Goal: Information Seeking & Learning: Learn about a topic

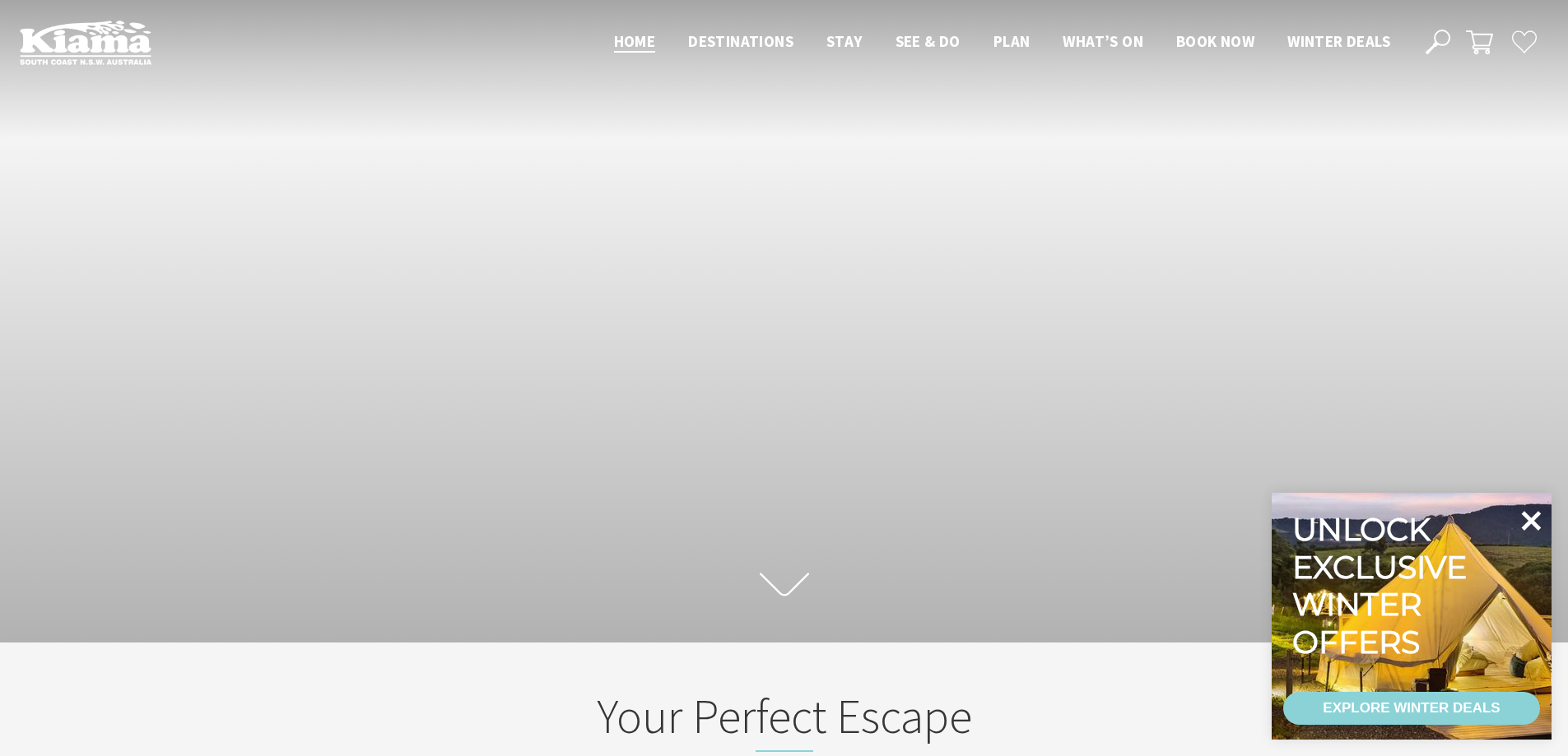
click at [1528, 528] on icon at bounding box center [1531, 521] width 40 height 40
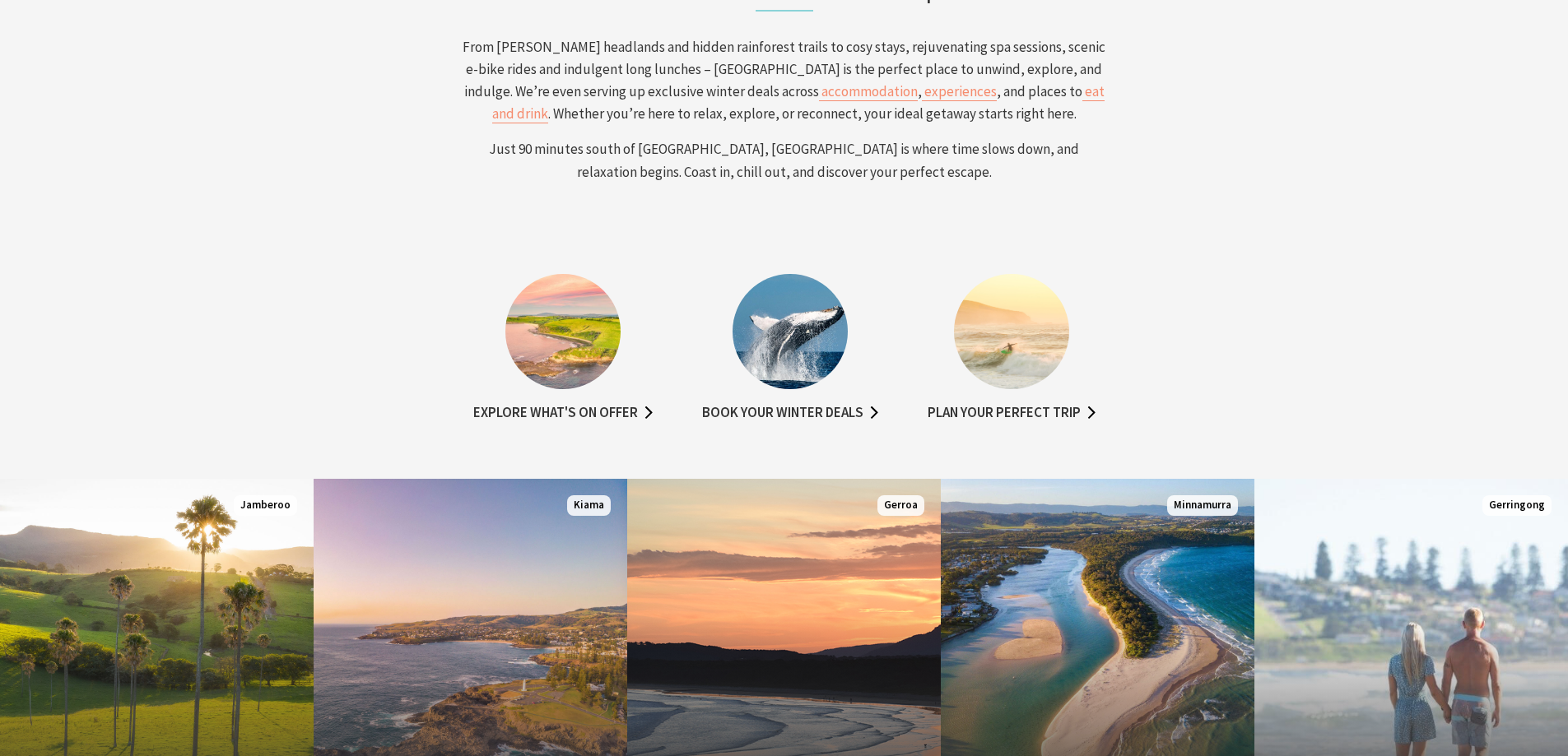
scroll to position [987, 0]
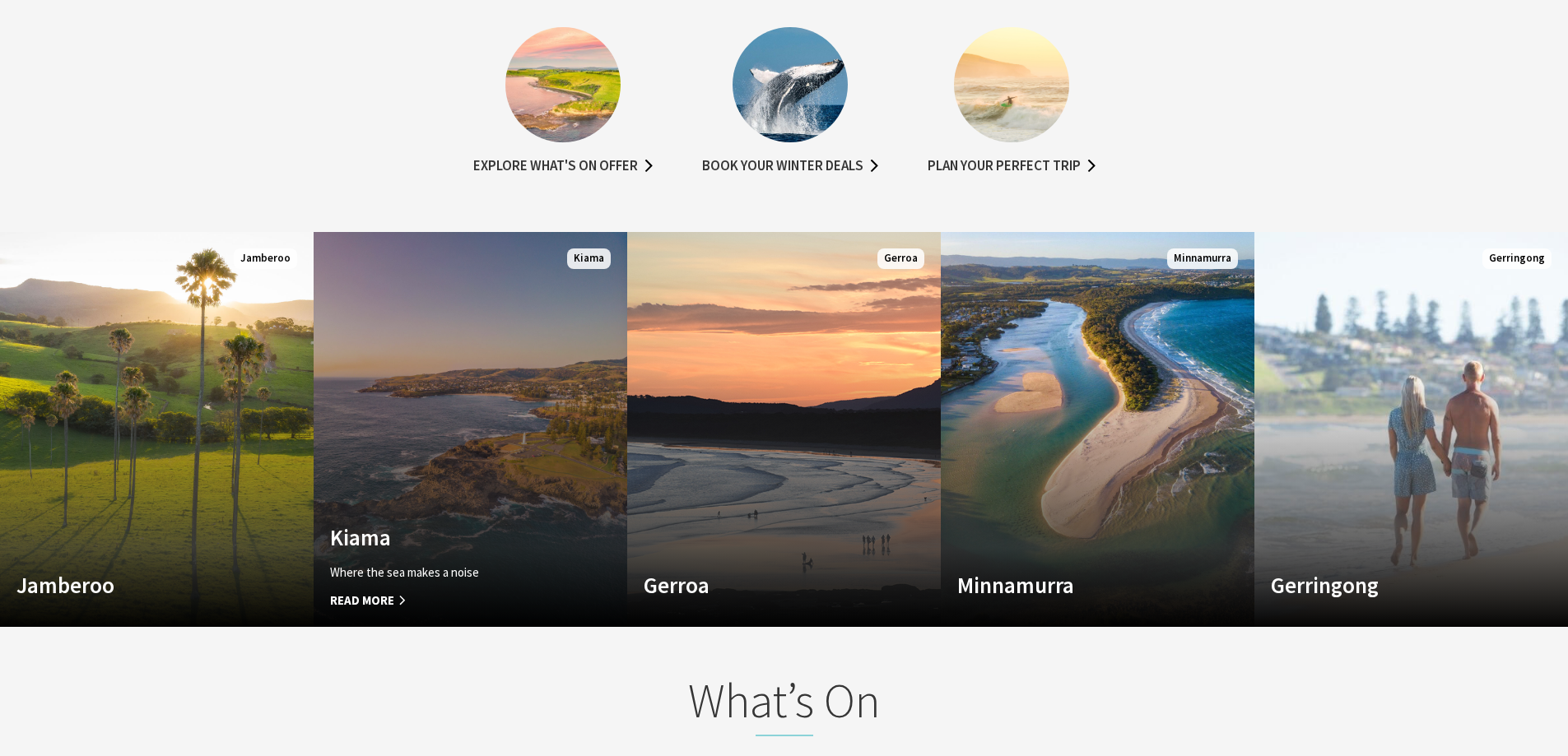
click at [503, 499] on link "Custom Image Used Kiama Where the sea makes a noise Read More Kiama" at bounding box center [471, 429] width 314 height 395
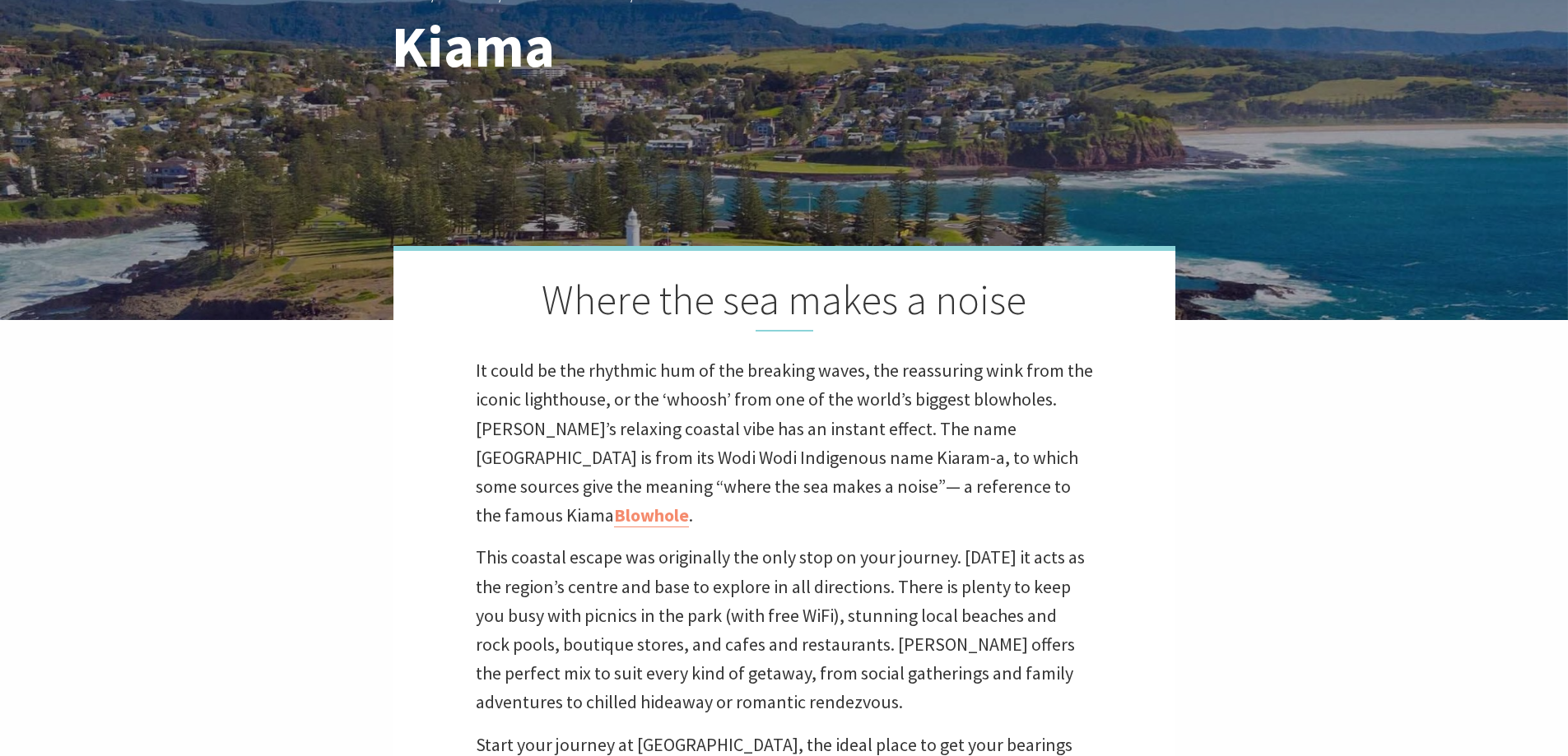
scroll to position [412, 0]
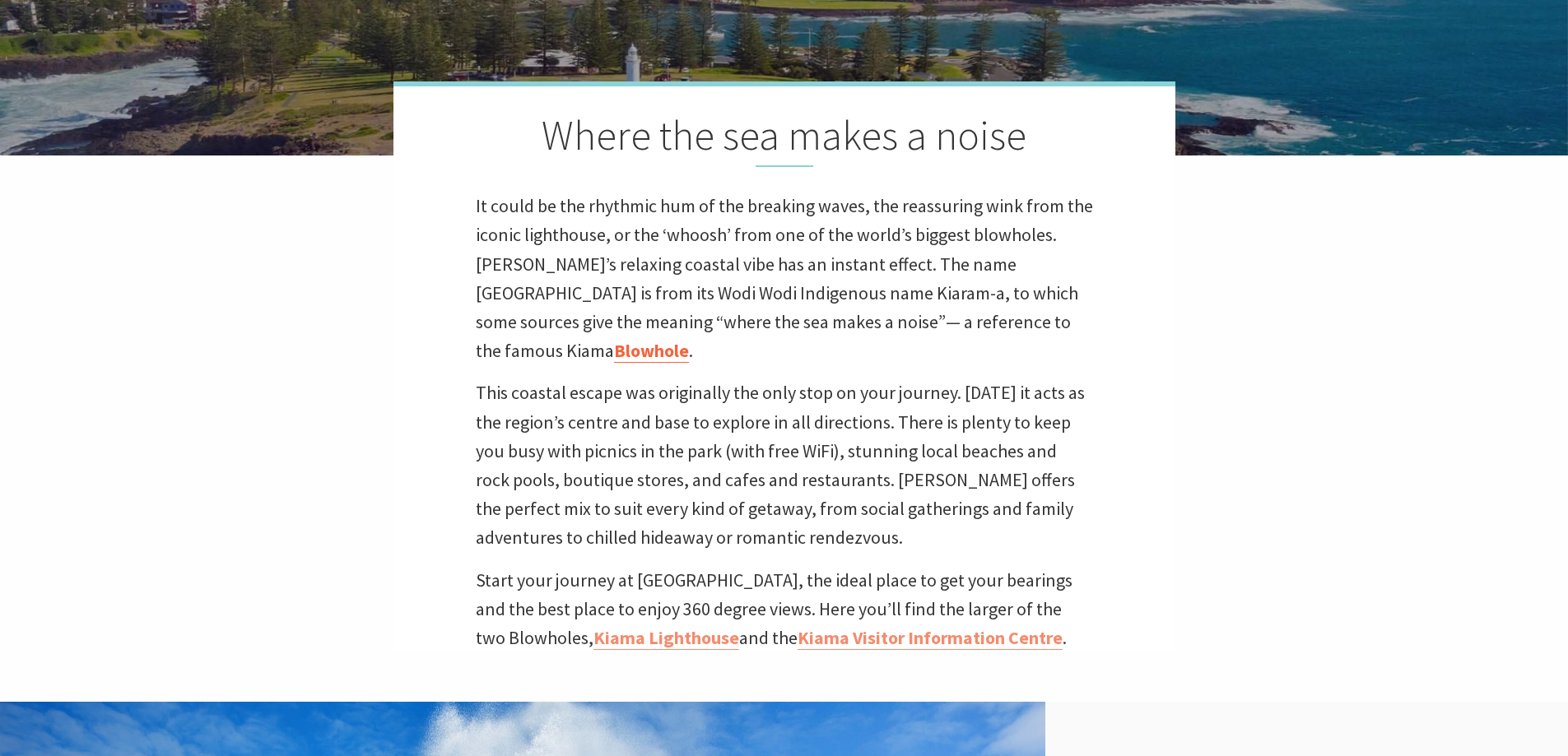
click at [689, 339] on link "Blowhole" at bounding box center [651, 350] width 75 height 24
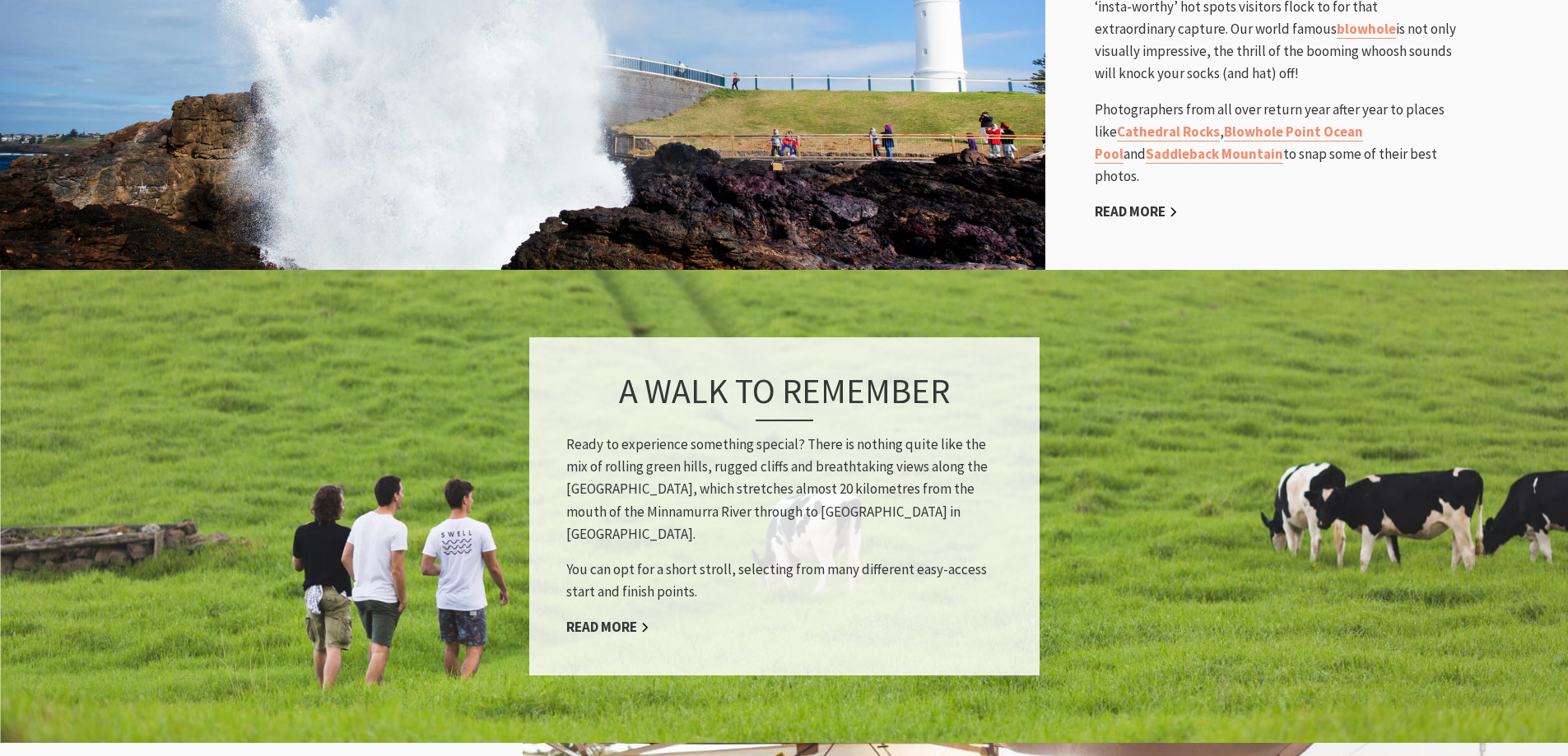
scroll to position [1481, 0]
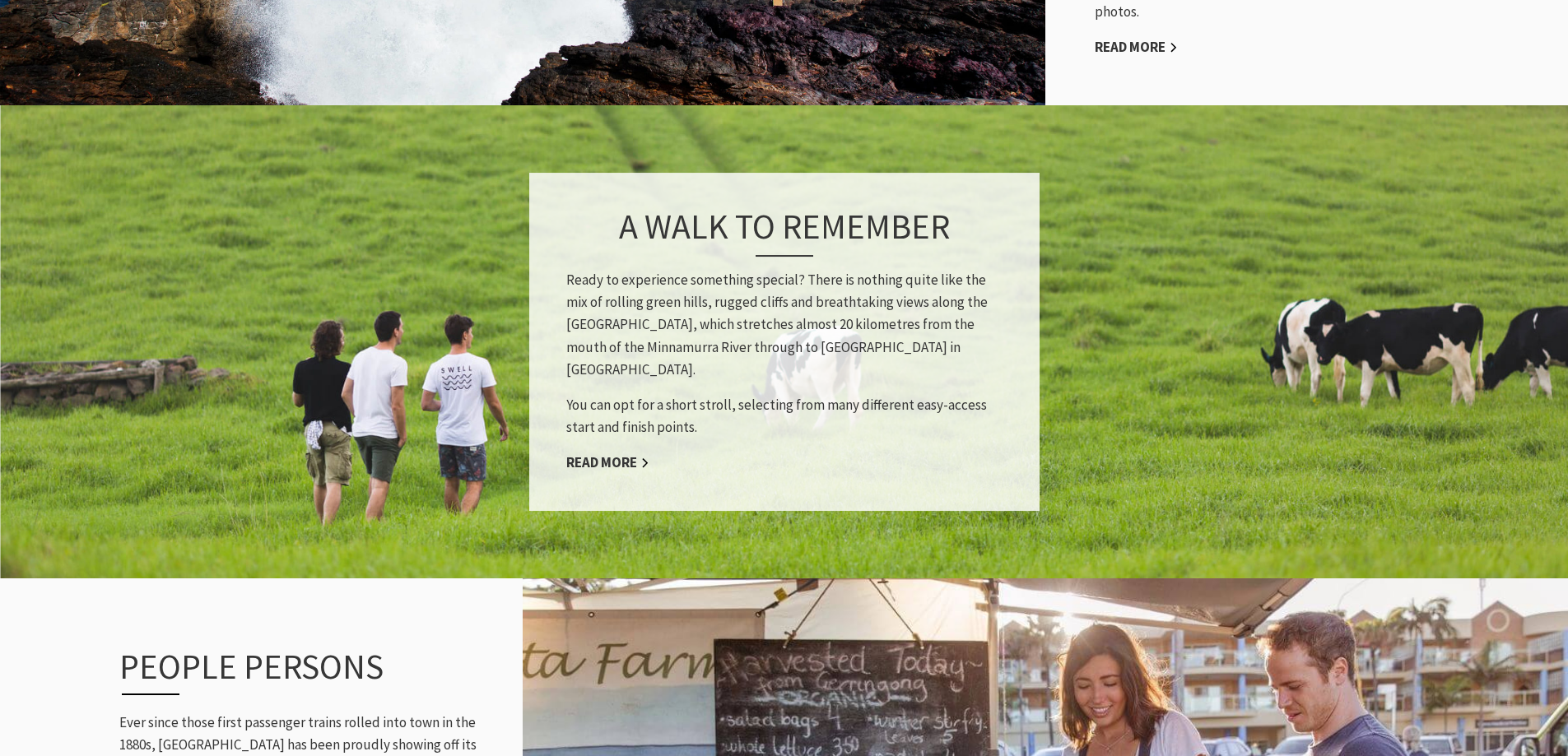
drag, startPoint x: 639, startPoint y: 419, endPoint x: 618, endPoint y: 436, distance: 27.0
click at [618, 436] on div "A walk to remember Ready to experience something special? There is nothing quit…" at bounding box center [784, 342] width 510 height 339
click at [616, 454] on link "Read More" at bounding box center [607, 463] width 83 height 19
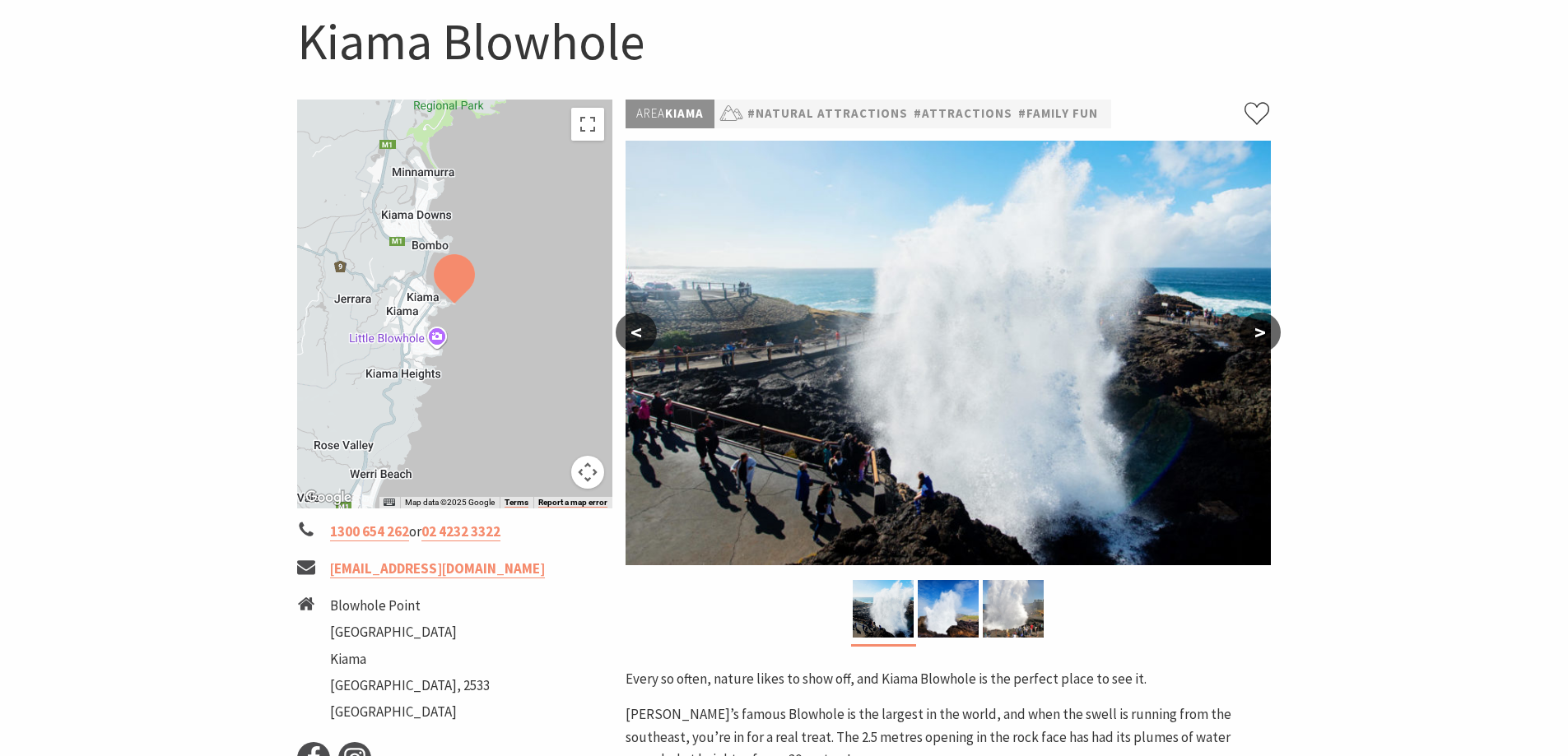
scroll to position [247, 0]
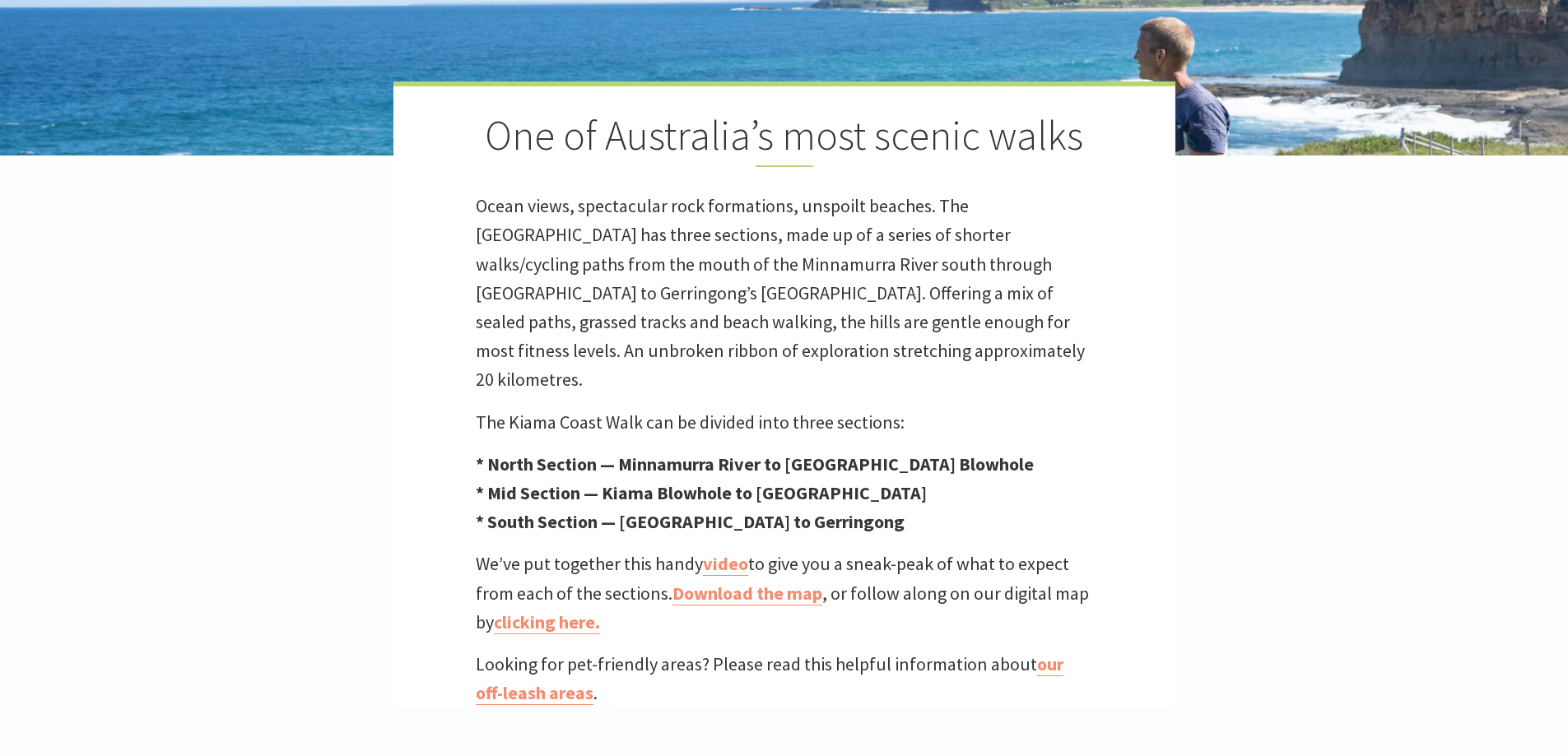
scroll to position [494, 0]
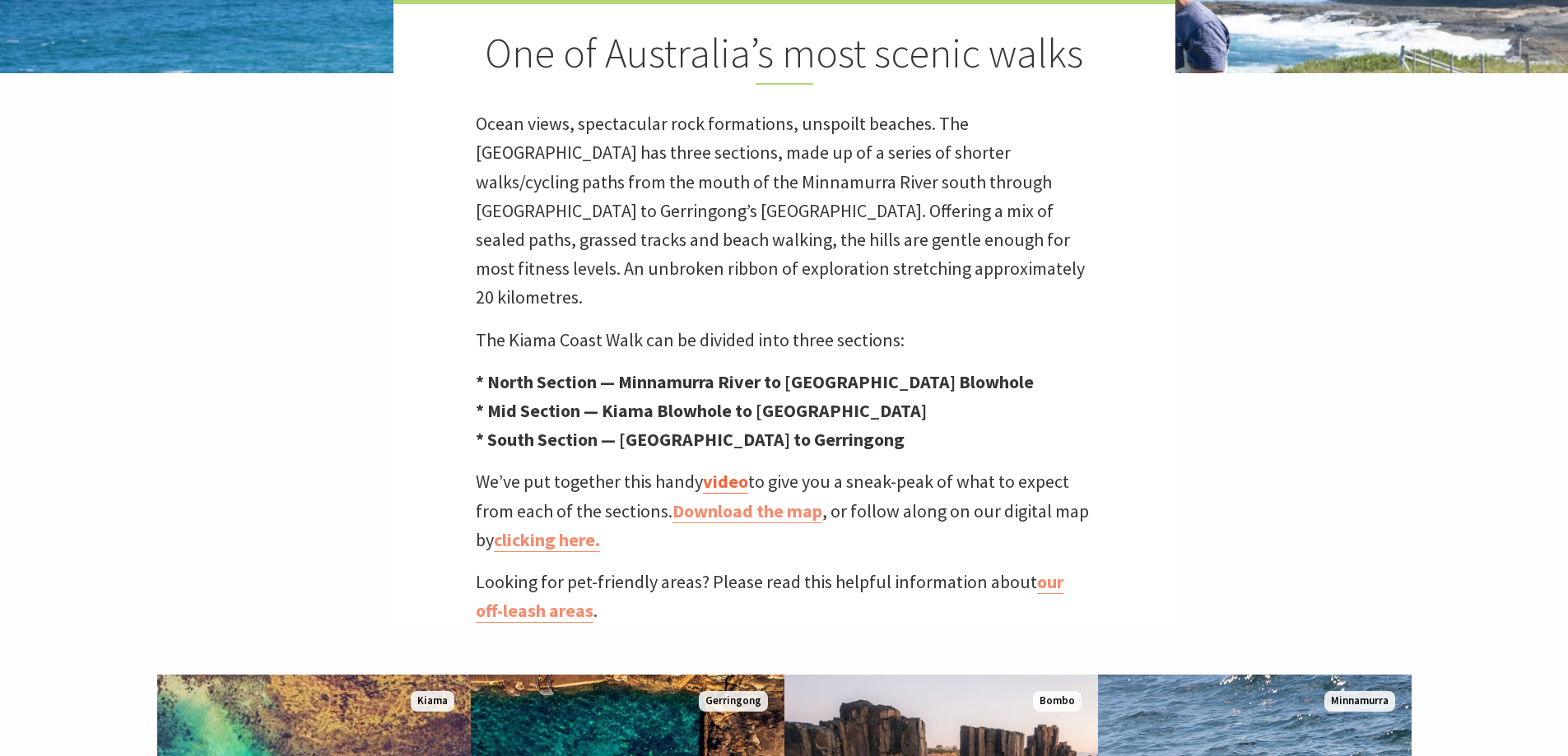
click at [731, 470] on link "video" at bounding box center [726, 481] width 46 height 24
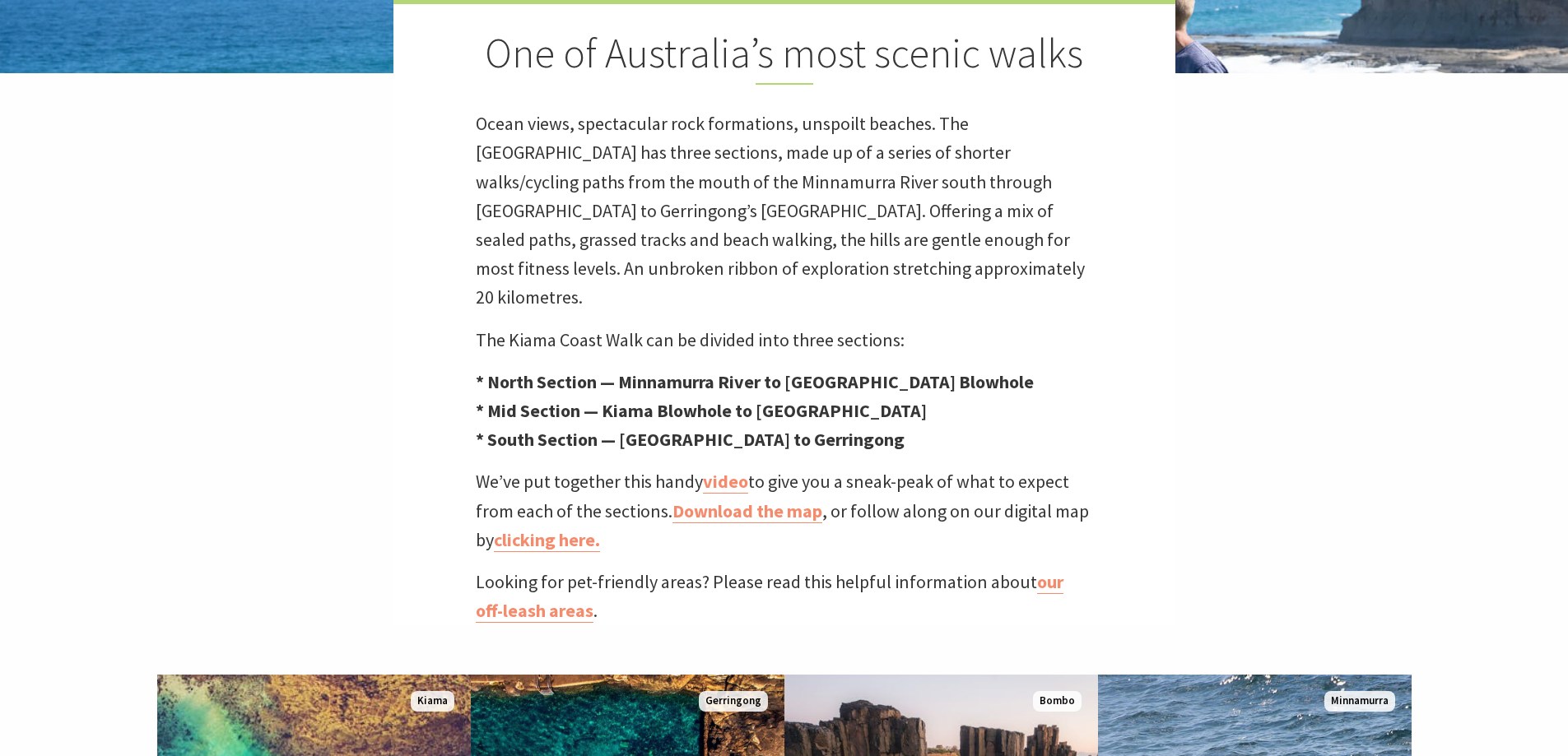
scroll to position [576, 0]
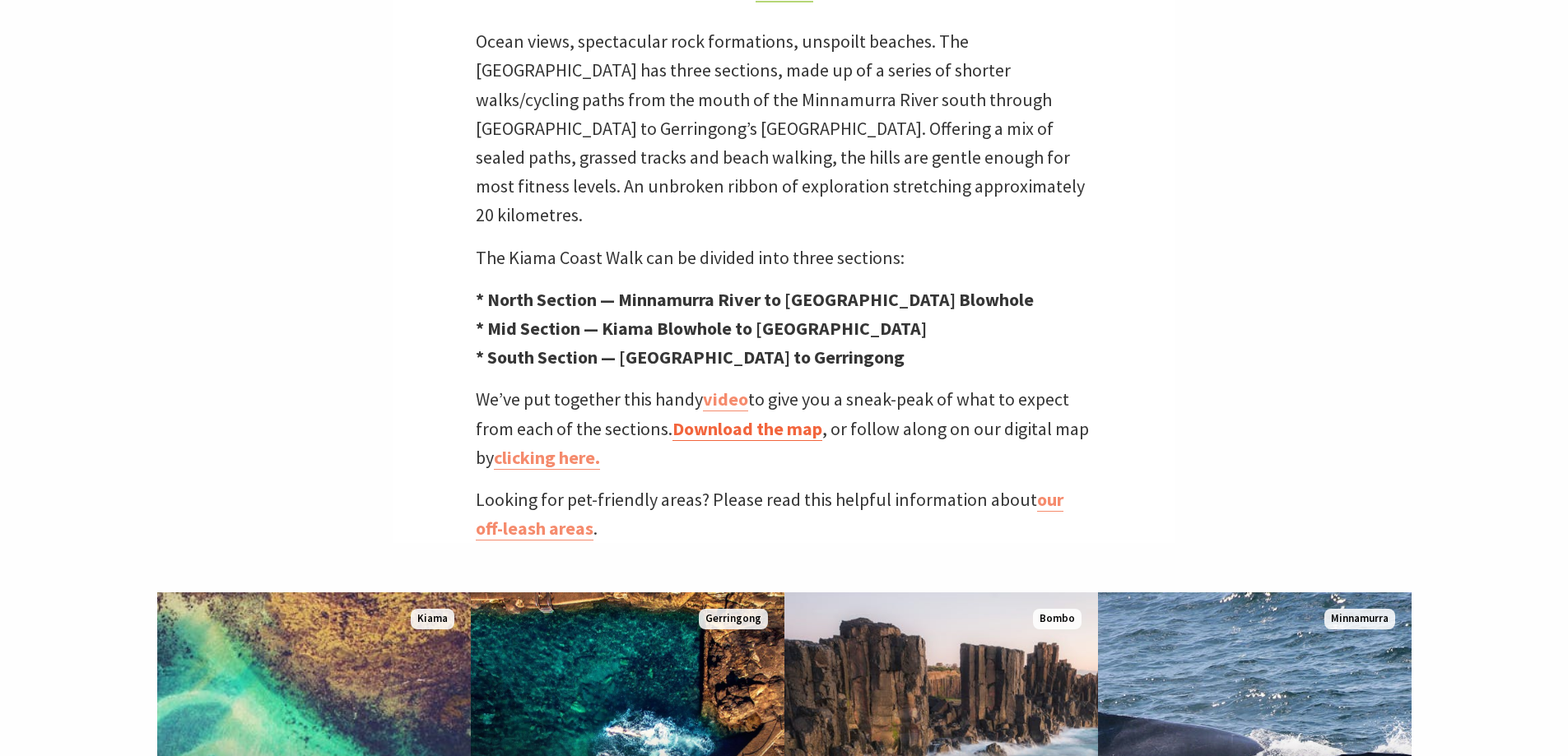
click at [776, 417] on link "Download the map" at bounding box center [747, 429] width 149 height 24
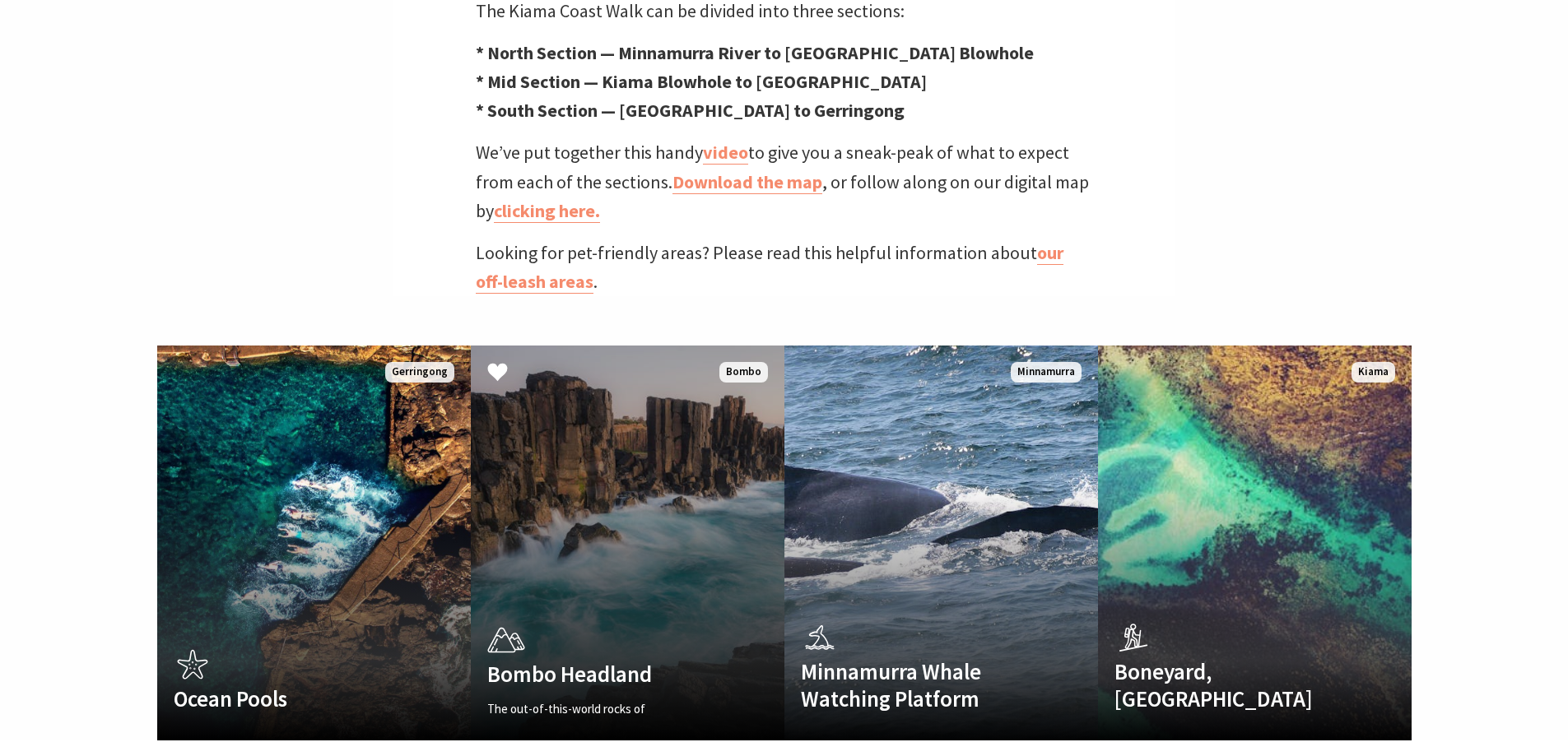
scroll to position [905, 0]
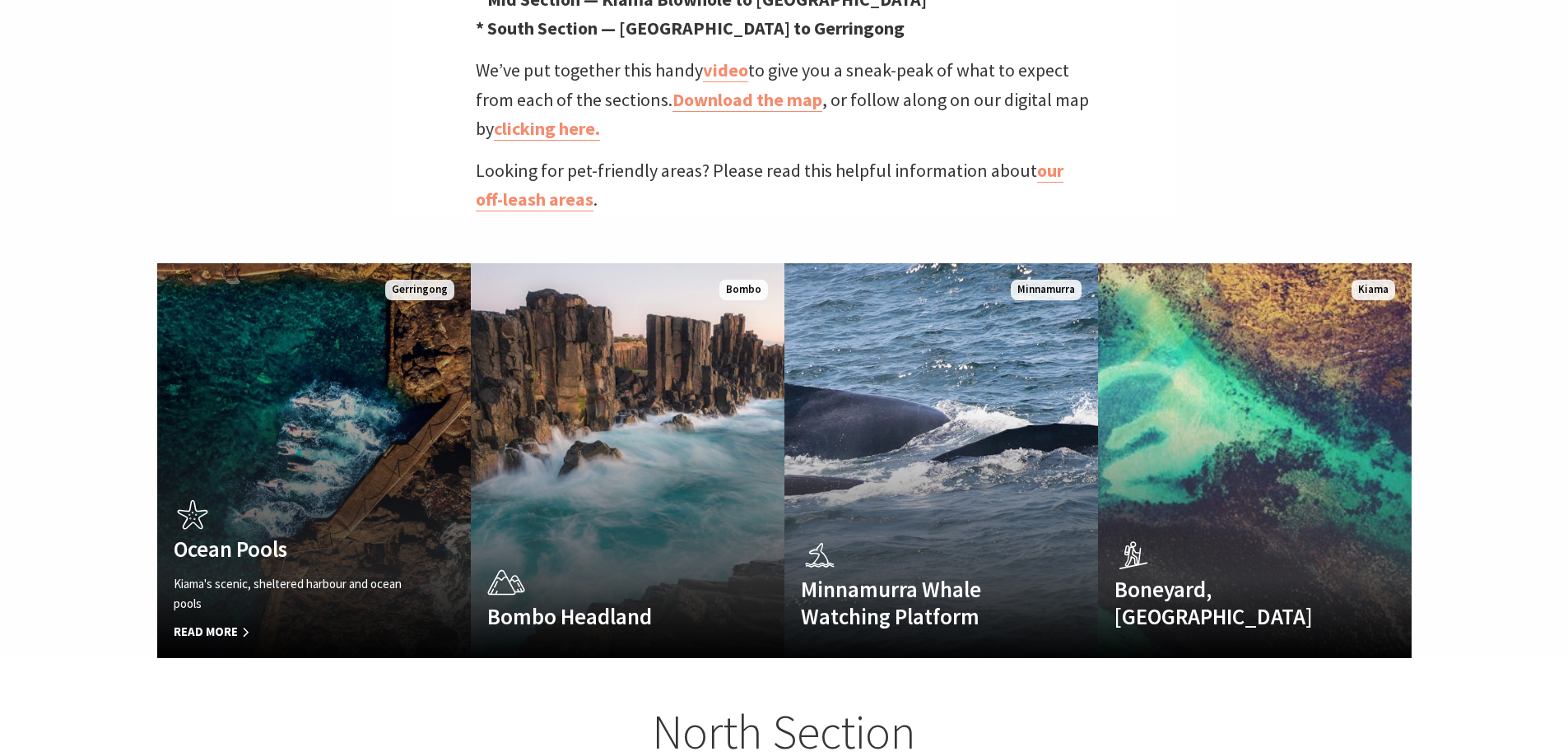
click at [301, 416] on link "Ocean Pools Kiama's scenic, sheltered harbour and ocean pools Read More Gerring…" at bounding box center [314, 460] width 314 height 395
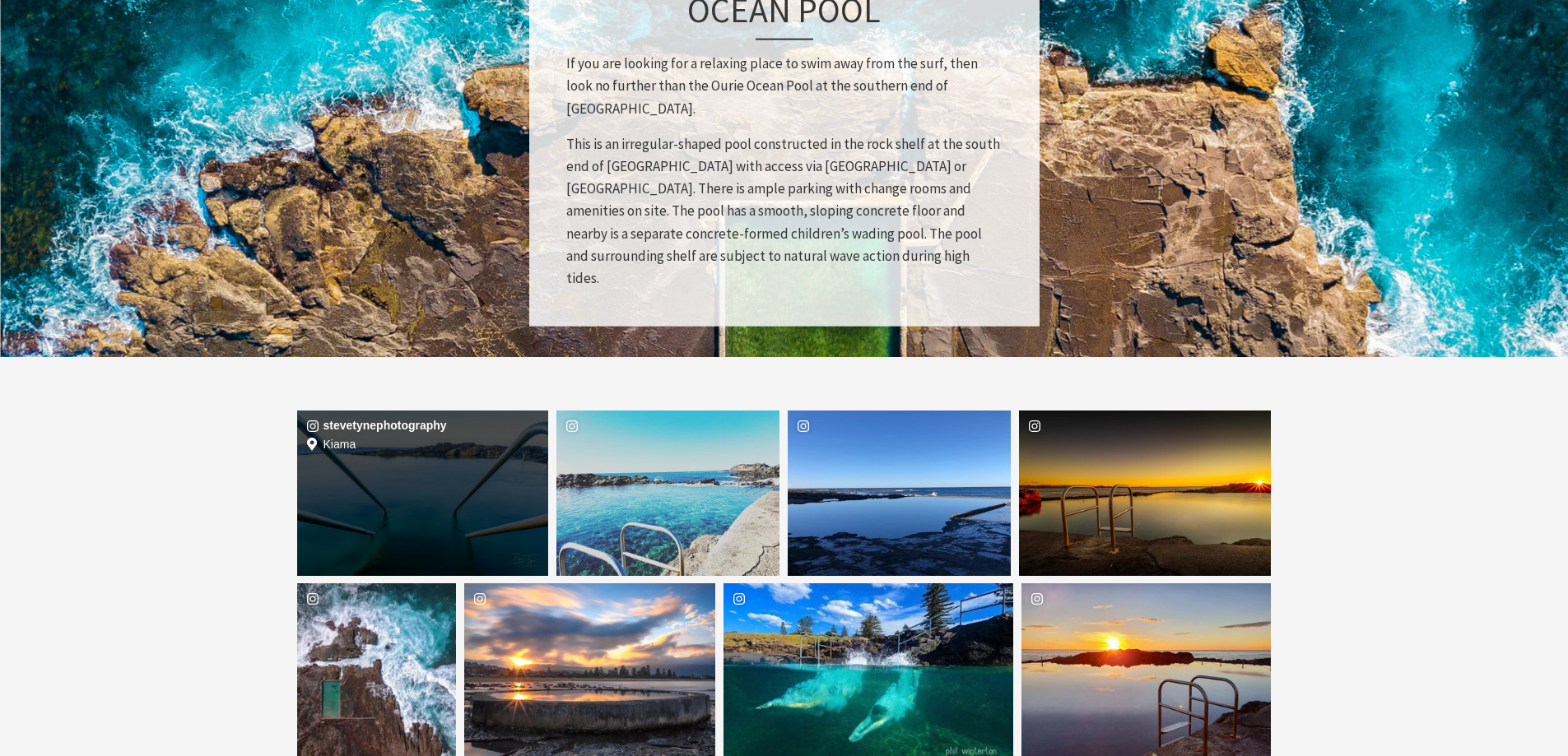
scroll to position [2386, 0]
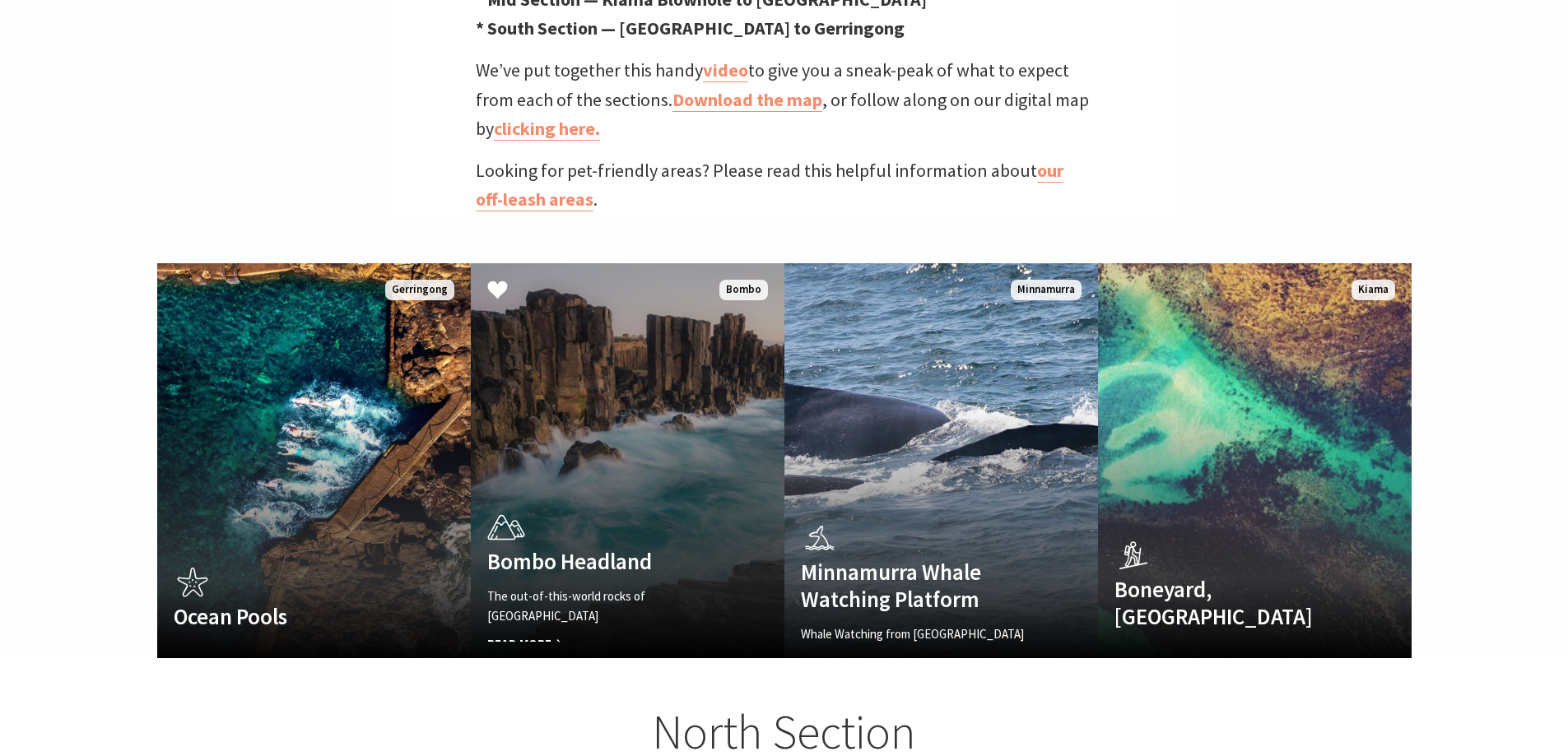
scroll to position [535, 1589]
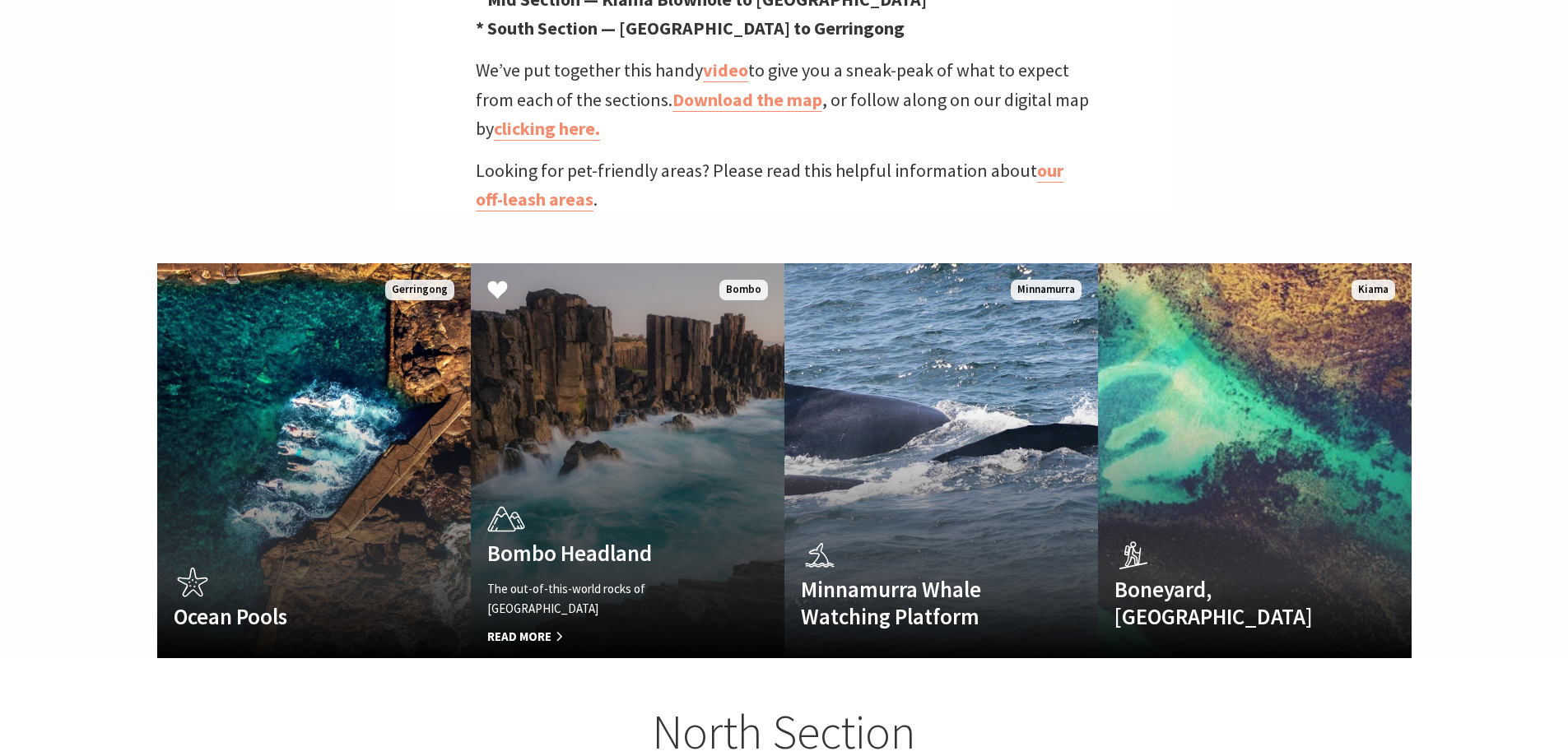
click at [674, 498] on div "Bombo Headland The out-of-this-world rocks of [GEOGRAPHIC_DATA] Read More" at bounding box center [604, 570] width 266 height 144
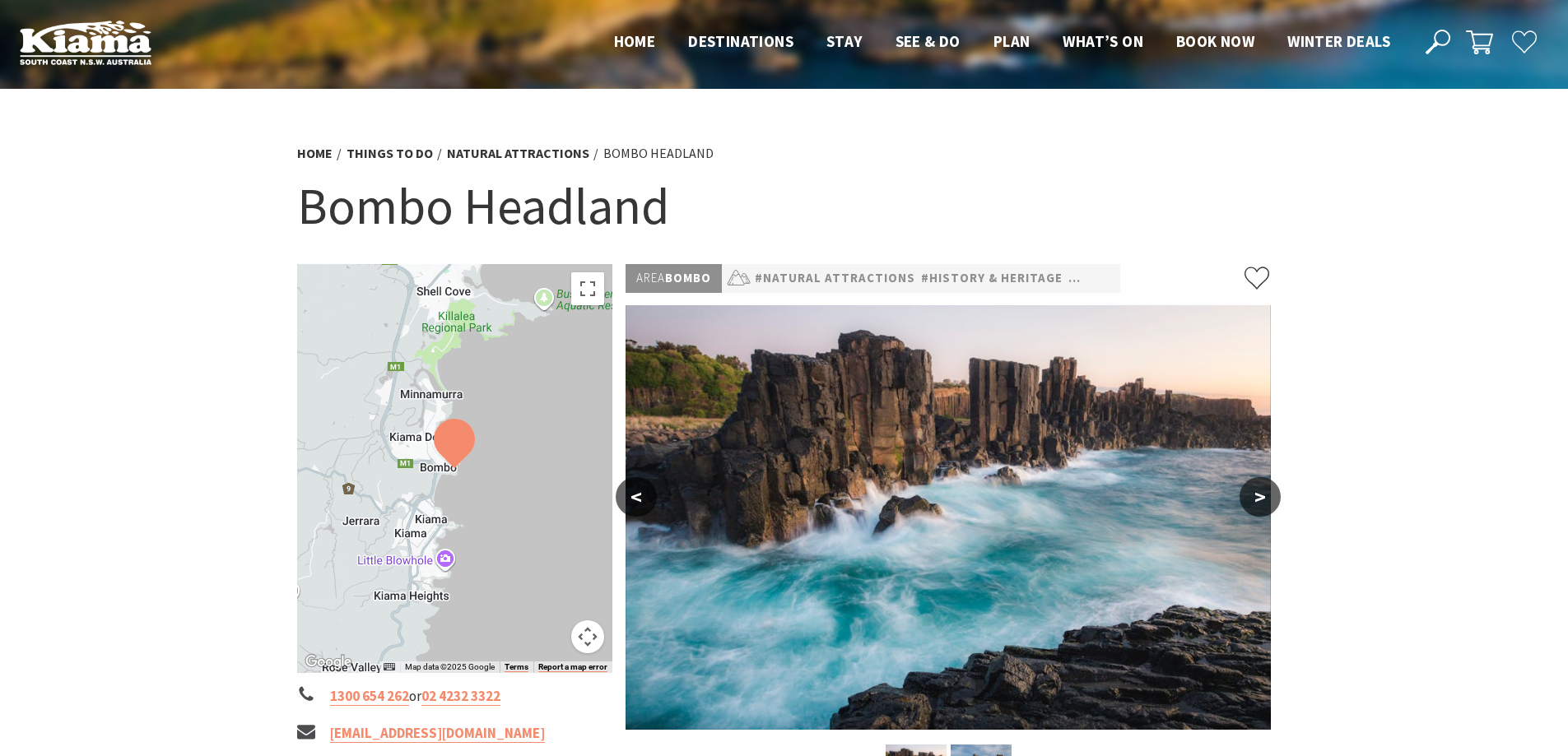
scroll to position [165, 0]
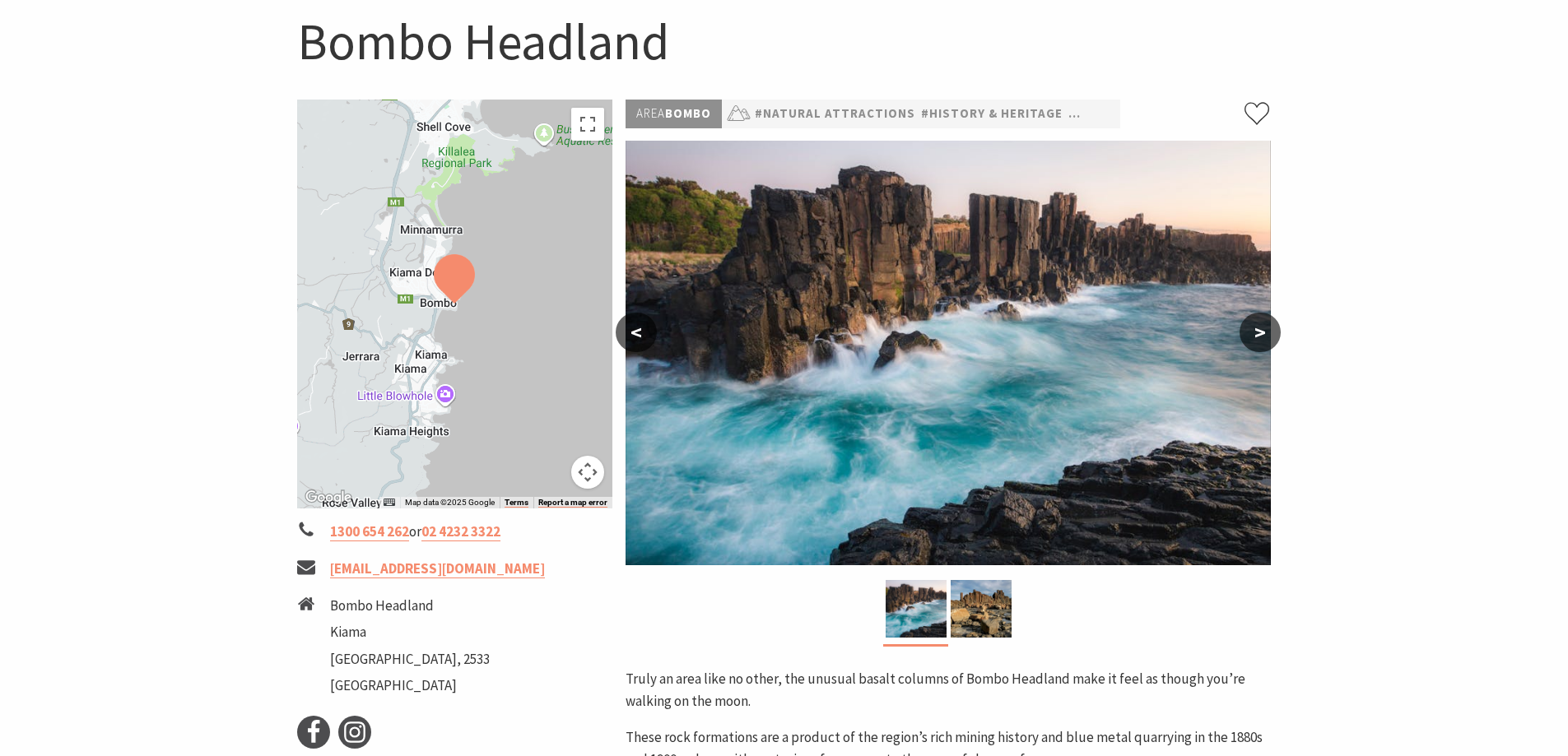
click at [1251, 330] on button ">" at bounding box center [1260, 333] width 41 height 40
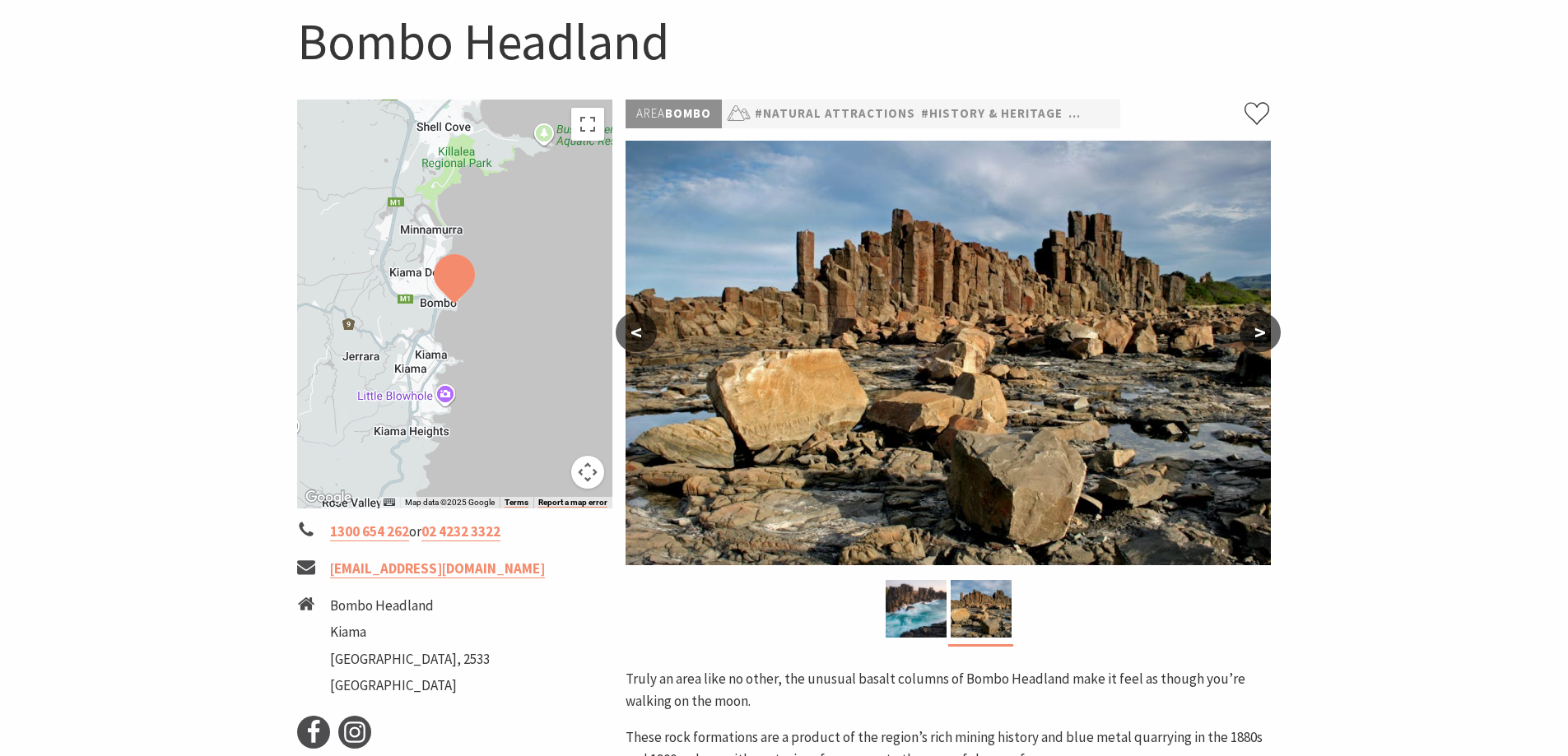
click at [1251, 330] on button ">" at bounding box center [1260, 333] width 41 height 40
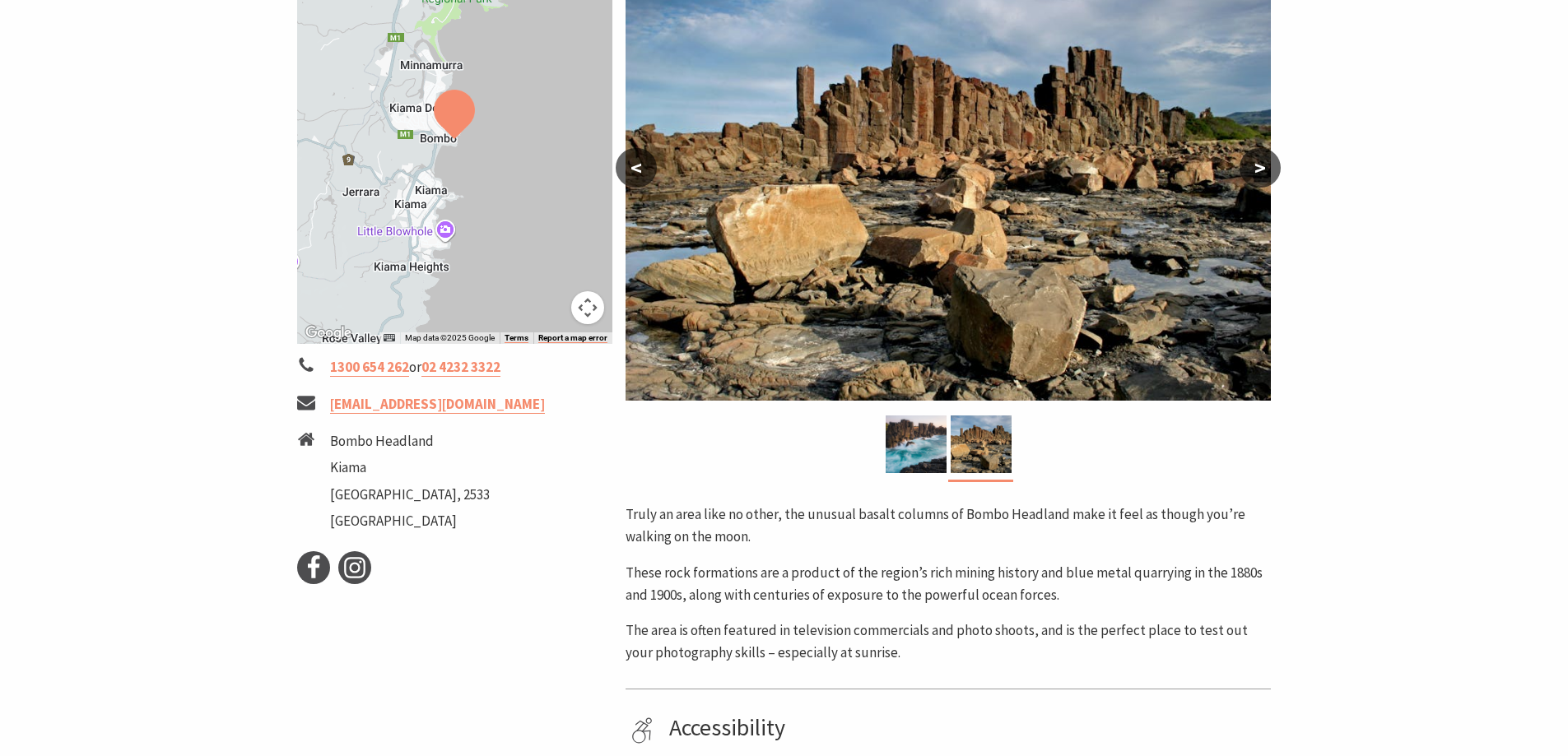
scroll to position [576, 0]
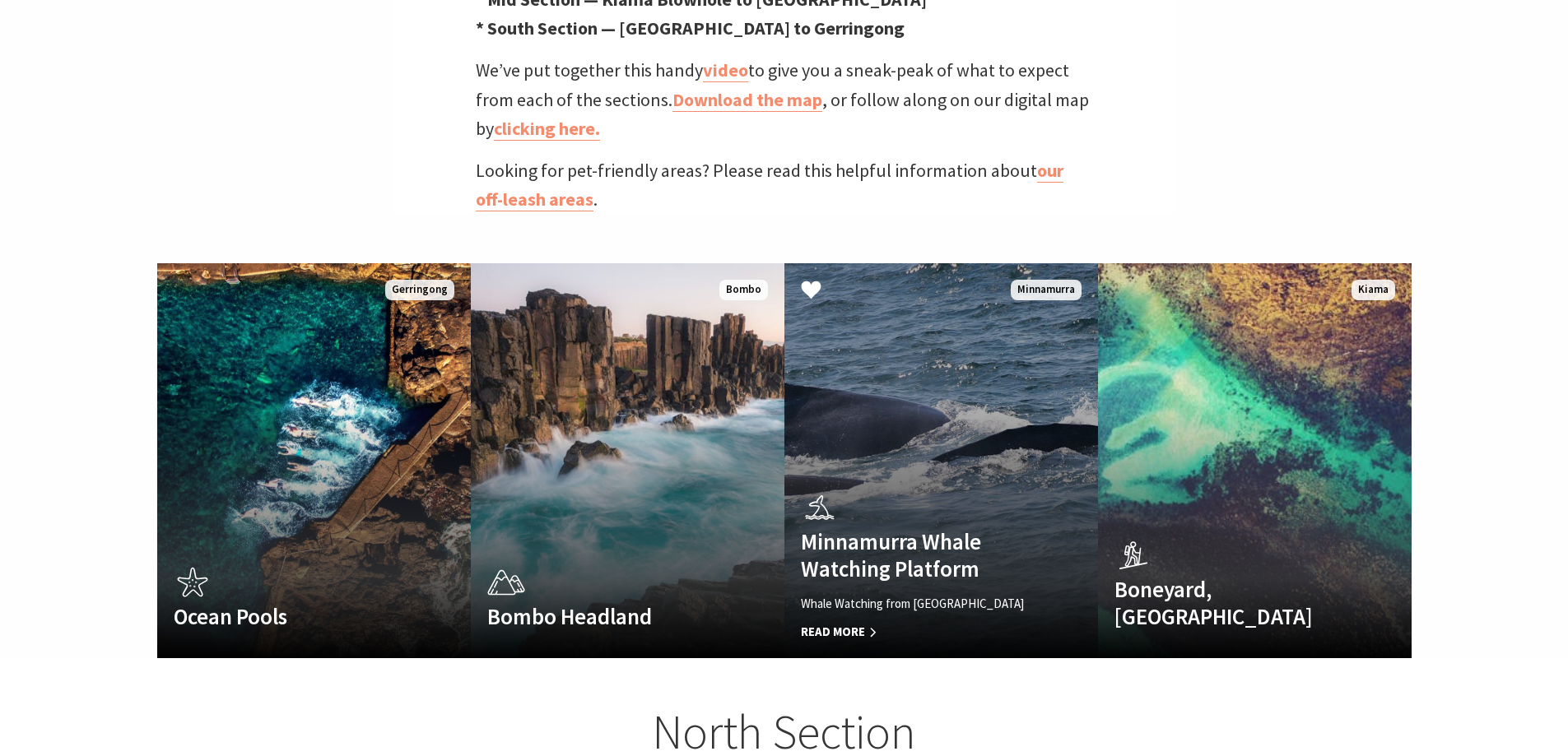
scroll to position [535, 1589]
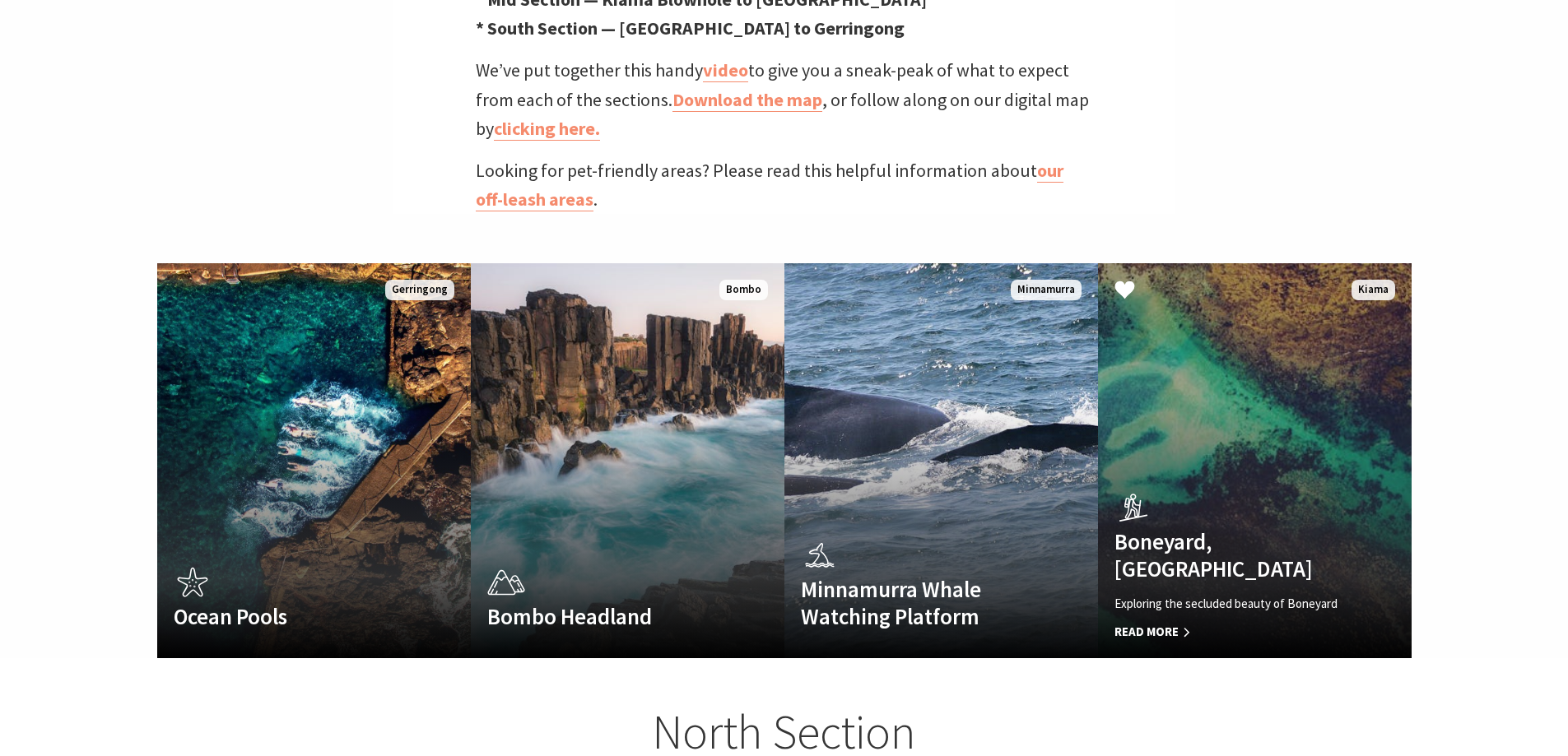
click at [1242, 456] on link "Boneyard, Kiama Exploring the secluded beauty of Boneyard Read More Kiama" at bounding box center [1255, 460] width 314 height 395
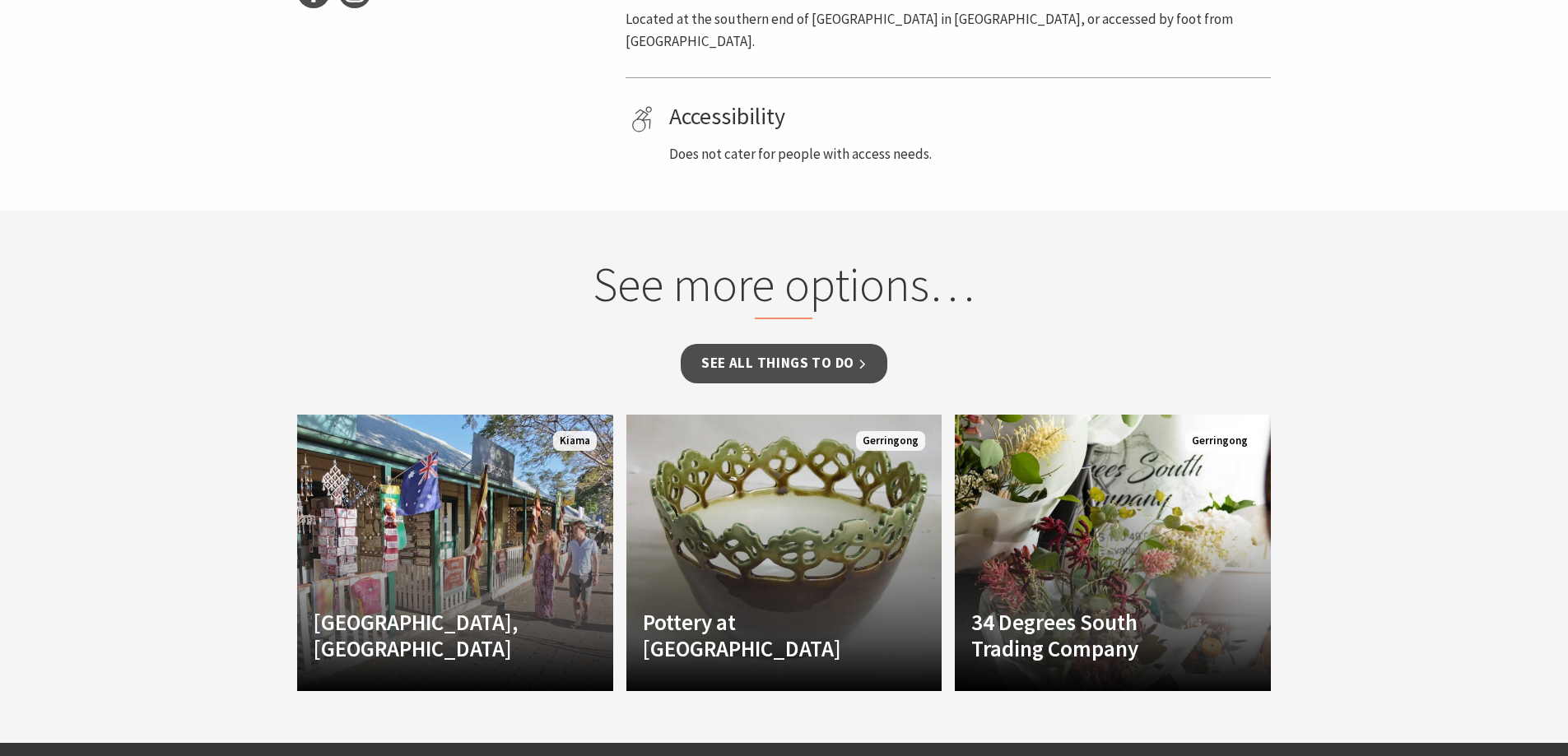
scroll to position [741, 0]
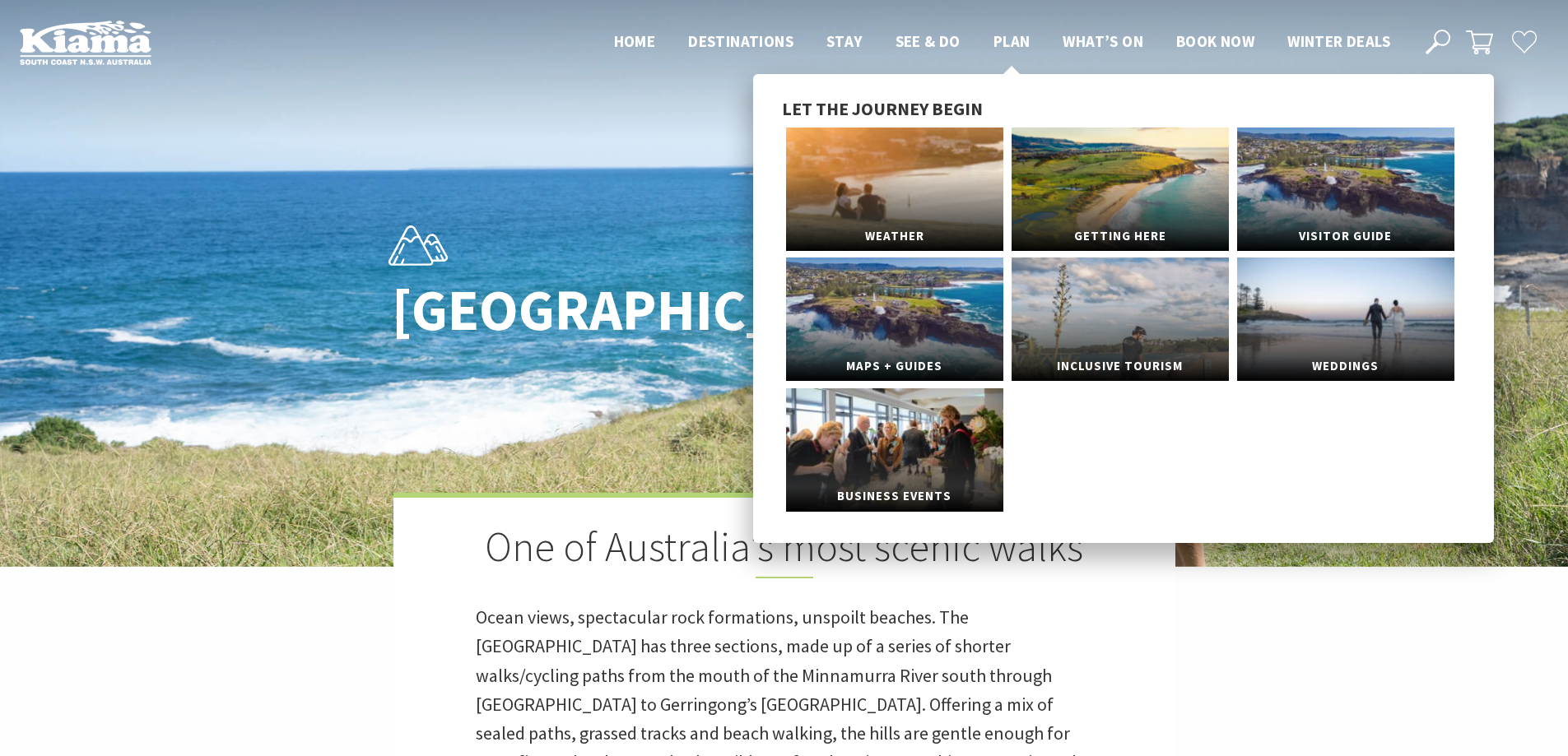
click at [1017, 45] on span "Plan" at bounding box center [1011, 41] width 37 height 20
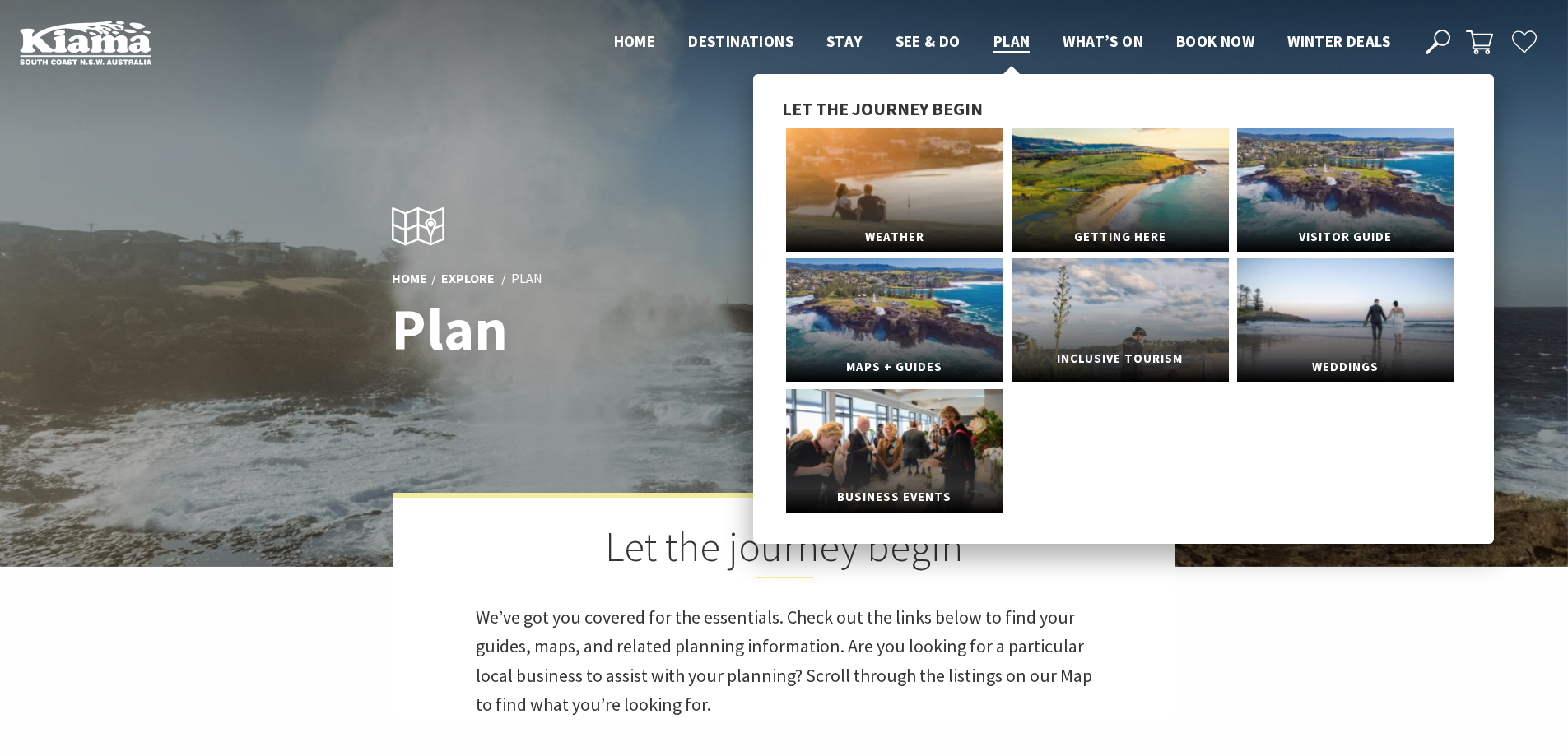
drag, startPoint x: 1202, startPoint y: 324, endPoint x: 1211, endPoint y: 339, distance: 17.5
drag, startPoint x: 1211, startPoint y: 339, endPoint x: 1344, endPoint y: 197, distance: 194.6
click at [1344, 197] on link "Visitor Guide" at bounding box center [1345, 190] width 217 height 124
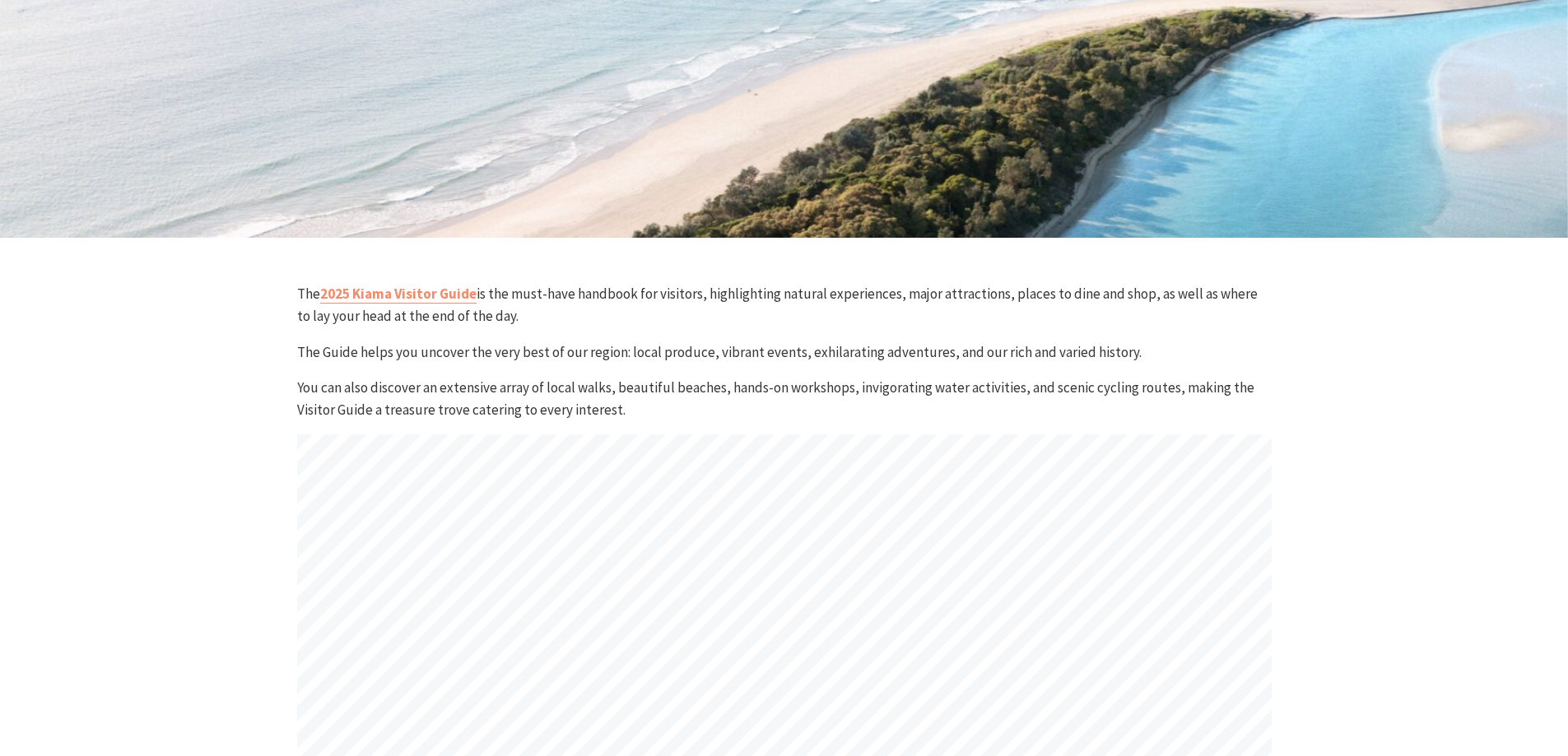
scroll to position [741, 0]
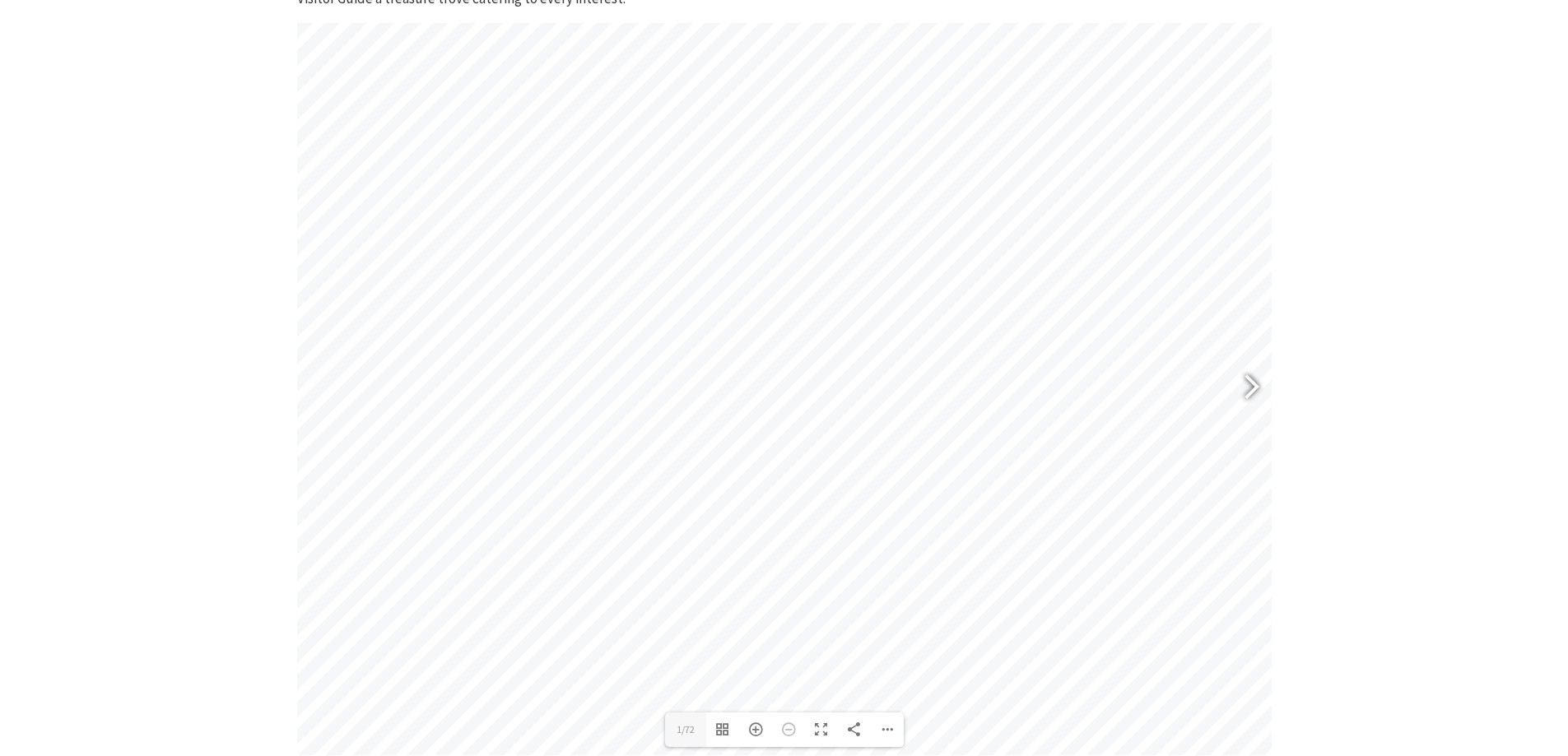
click at [1248, 393] on div at bounding box center [1245, 389] width 38 height 60
click at [1260, 410] on div at bounding box center [1245, 389] width 38 height 60
click at [1260, 394] on div at bounding box center [1245, 389] width 38 height 60
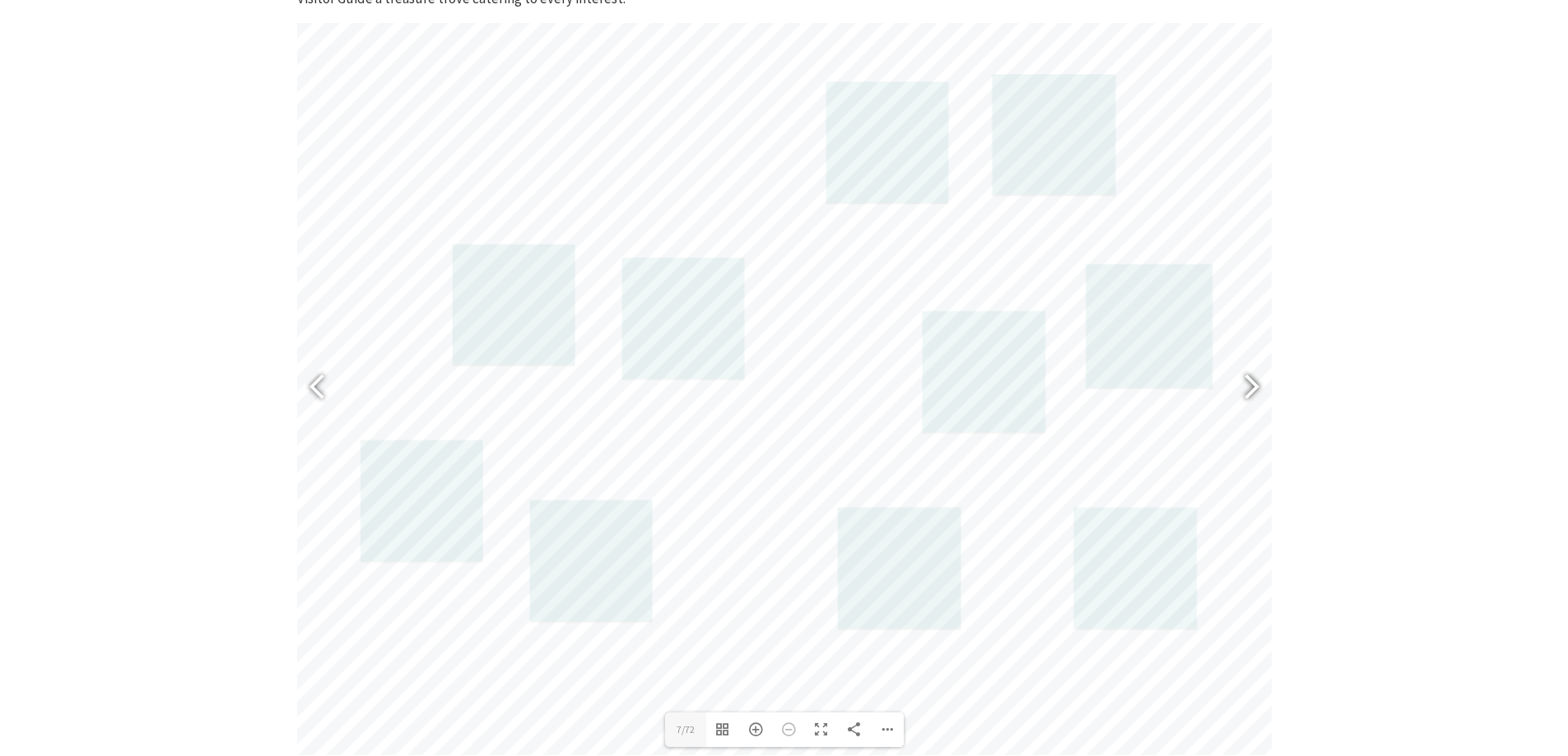
click at [1253, 375] on div at bounding box center [1245, 389] width 38 height 60
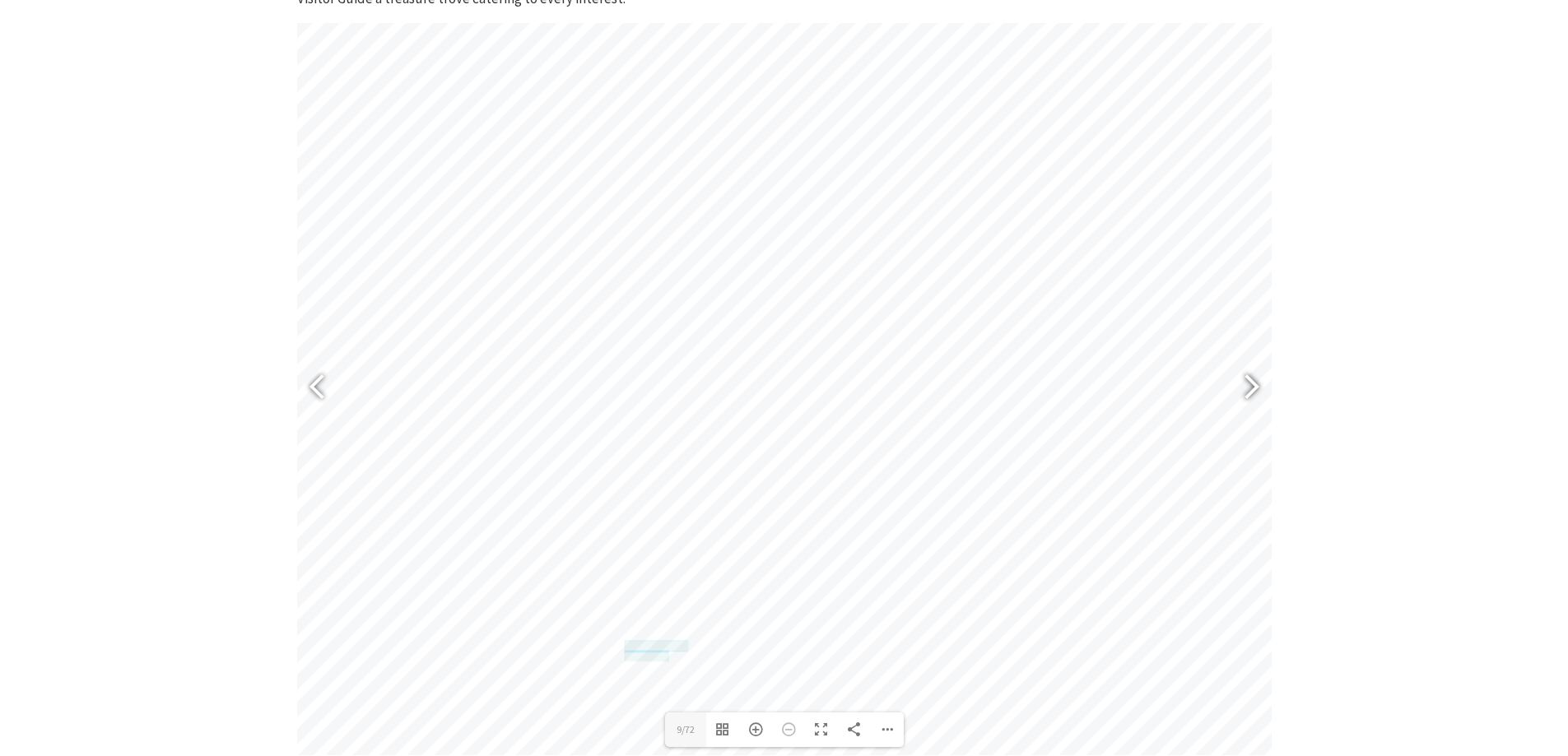
click at [1253, 375] on div at bounding box center [1245, 389] width 38 height 60
click at [1248, 377] on div at bounding box center [1245, 389] width 38 height 60
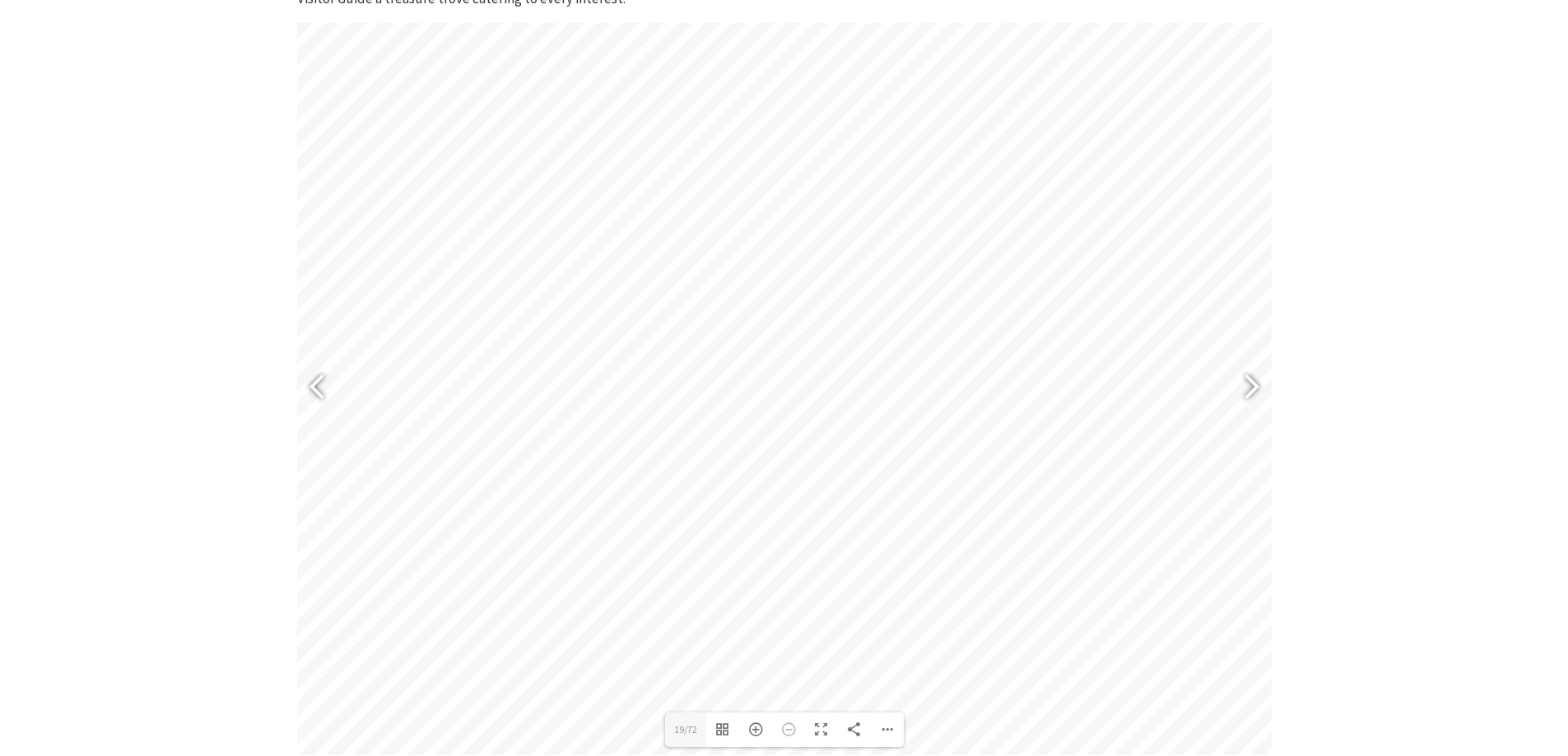
click at [1273, 383] on div "The 2025 Kiama Visitor Guide is the must-have handbook for visitors, highlighti…" at bounding box center [784, 339] width 988 height 936
click at [1261, 381] on div at bounding box center [1245, 389] width 38 height 60
click at [1253, 393] on div at bounding box center [1245, 389] width 38 height 60
click at [1253, 389] on div at bounding box center [1245, 389] width 38 height 60
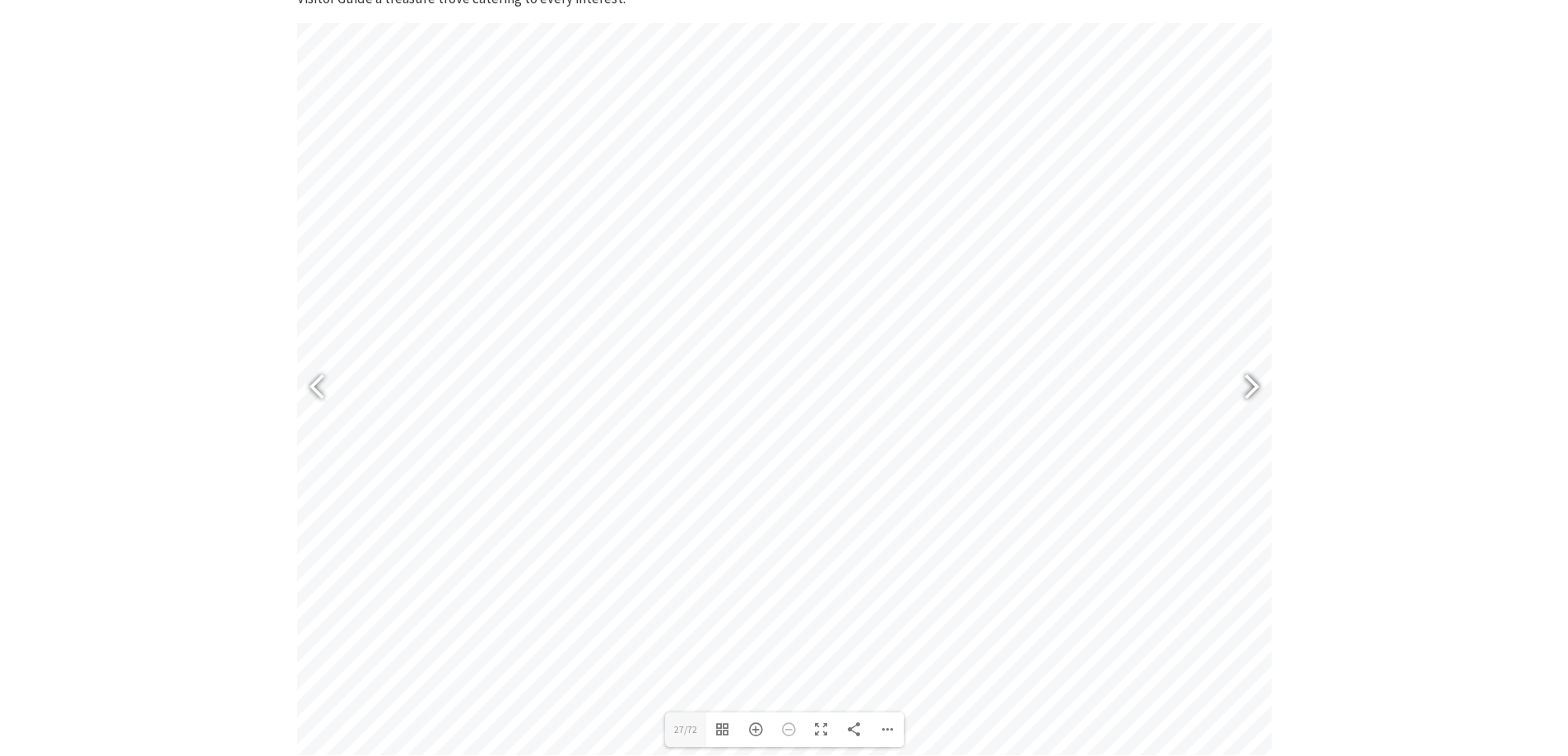
click at [1253, 387] on div at bounding box center [1245, 389] width 38 height 60
type input "33"
